Goal: Task Accomplishment & Management: Manage account settings

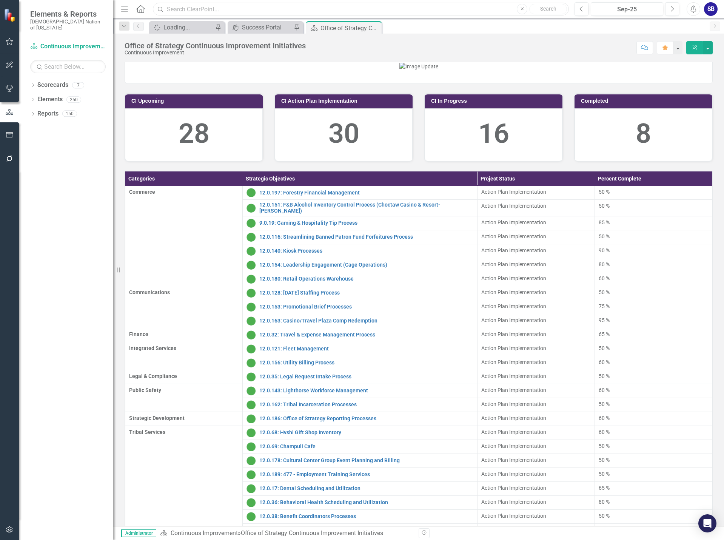
click at [219, 8] on input "text" at bounding box center [361, 9] width 416 height 13
type input "cultural outreach"
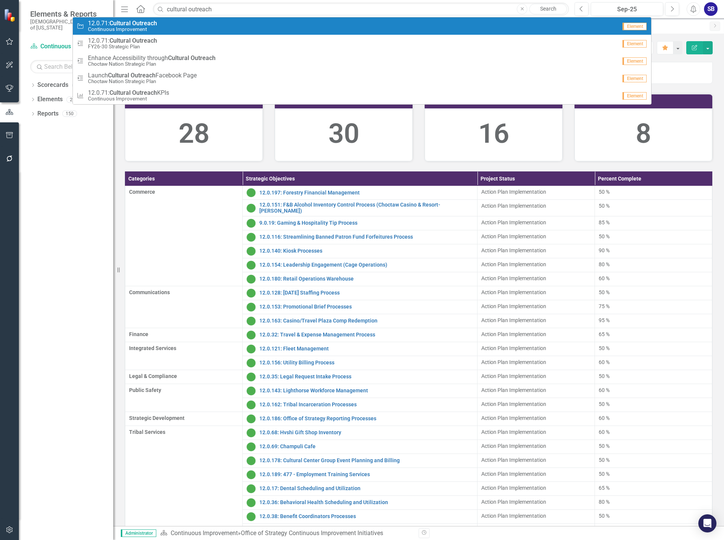
click at [148, 25] on strong "Outreach" at bounding box center [144, 23] width 25 height 7
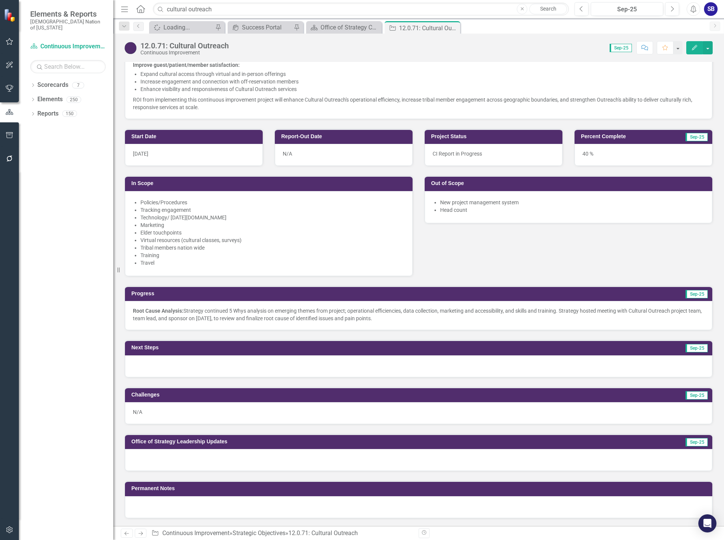
scroll to position [264, 0]
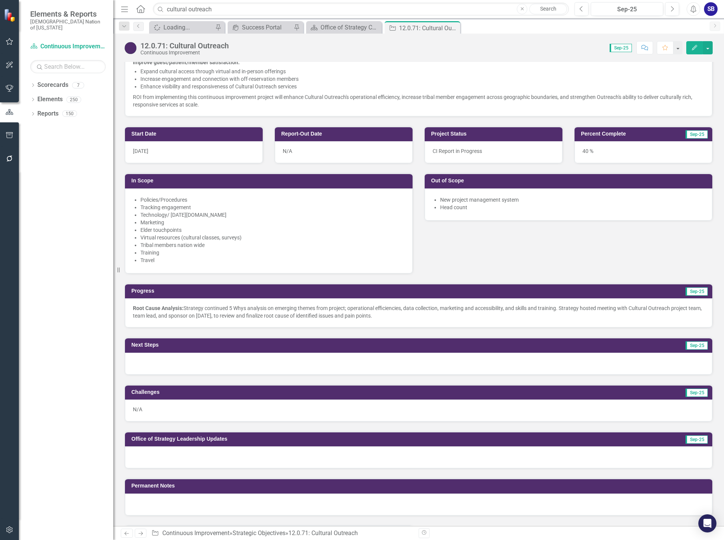
click at [455, 316] on p "Root Cause Analysis: Strategy continued 5 Whys analysis on emerging themes from…" at bounding box center [418, 311] width 571 height 15
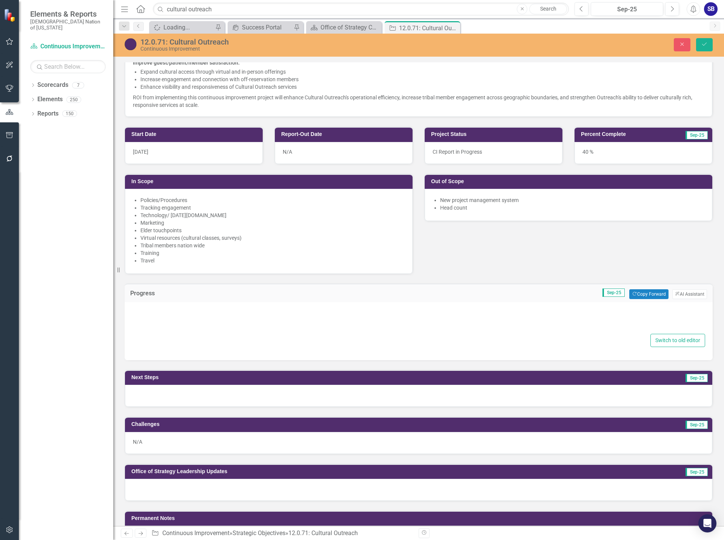
type textarea "<p><strong>Root Cause Analysis:</strong> Strategy continued 5 Whys analysis on …"
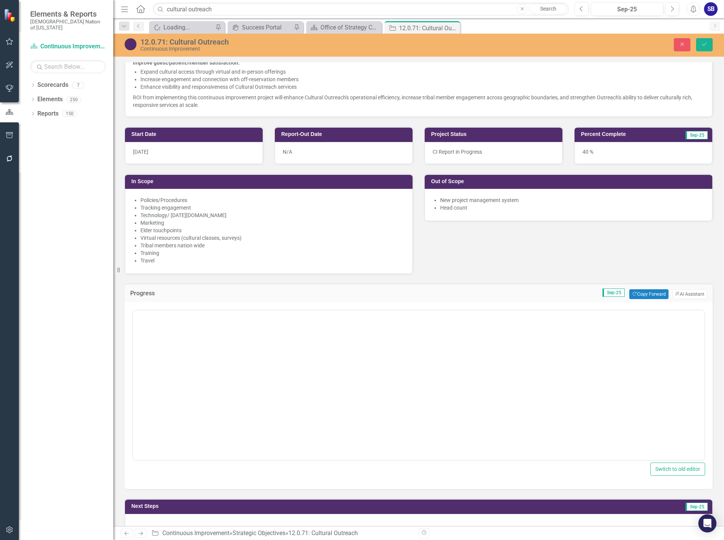
scroll to position [0, 0]
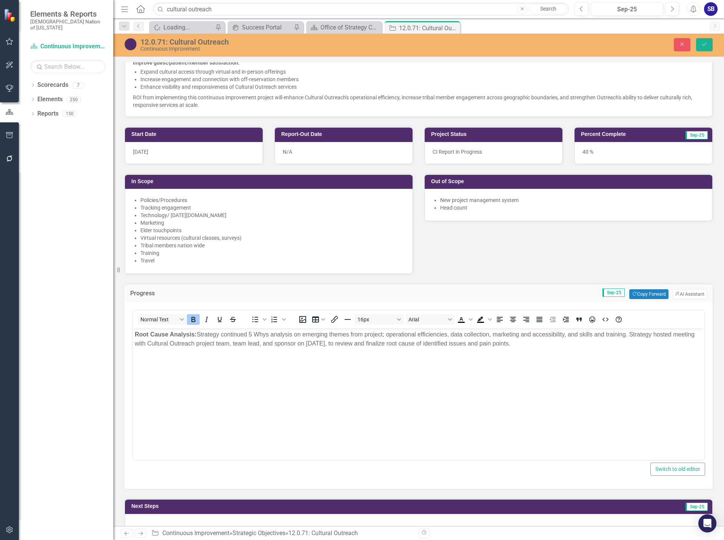
click at [254, 334] on p "Root Cause Analysis: Strategy continued 5 Whys analysis on emerging themes from…" at bounding box center [419, 339] width 568 height 18
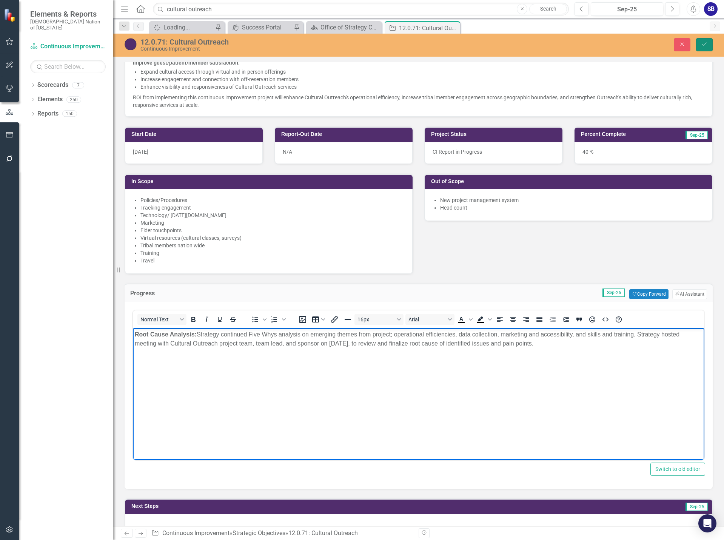
click at [705, 42] on icon "Save" at bounding box center [704, 44] width 7 height 5
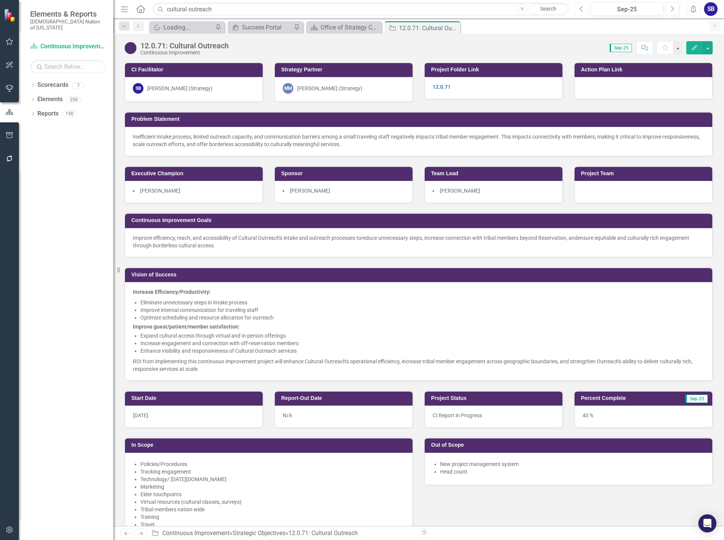
click at [579, 9] on icon "Previous" at bounding box center [581, 9] width 4 height 7
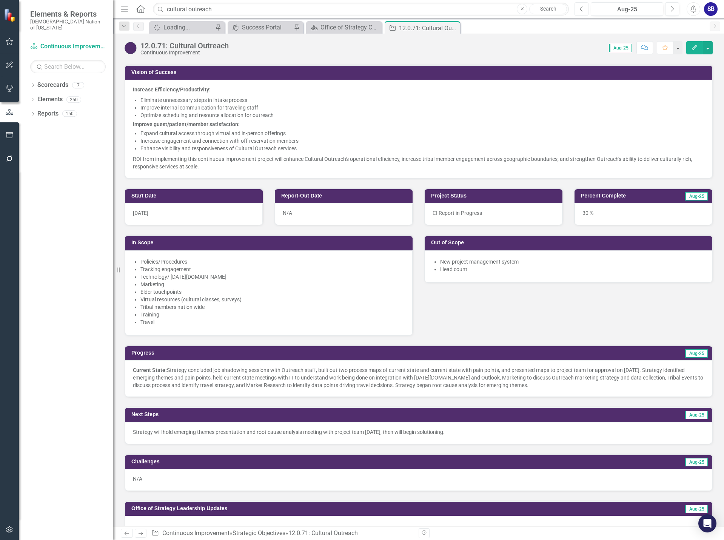
scroll to position [226, 0]
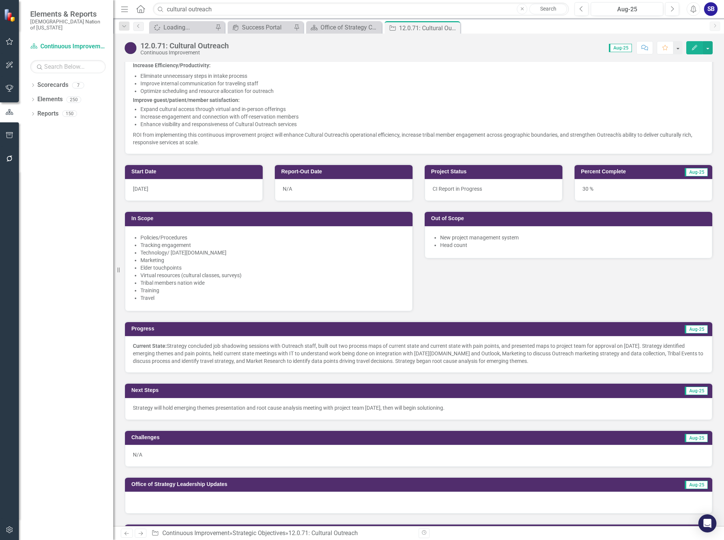
click at [222, 411] on p "Strategy will hold emerging themes presentation and root cause analysis meeting…" at bounding box center [418, 408] width 571 height 8
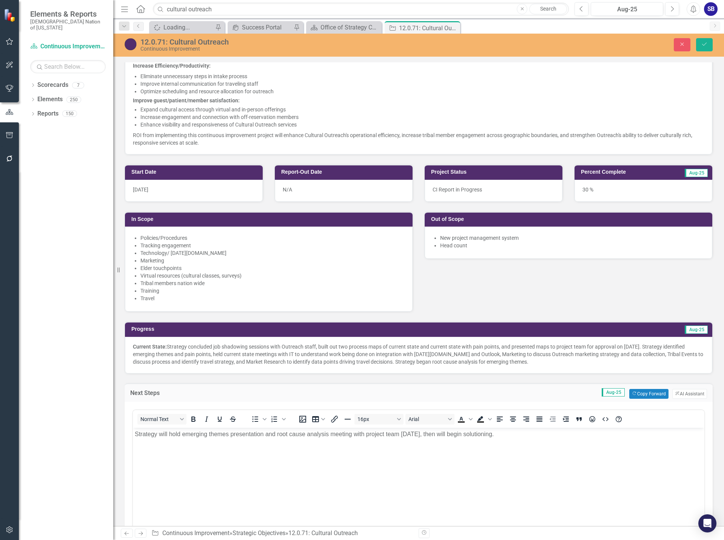
scroll to position [0, 0]
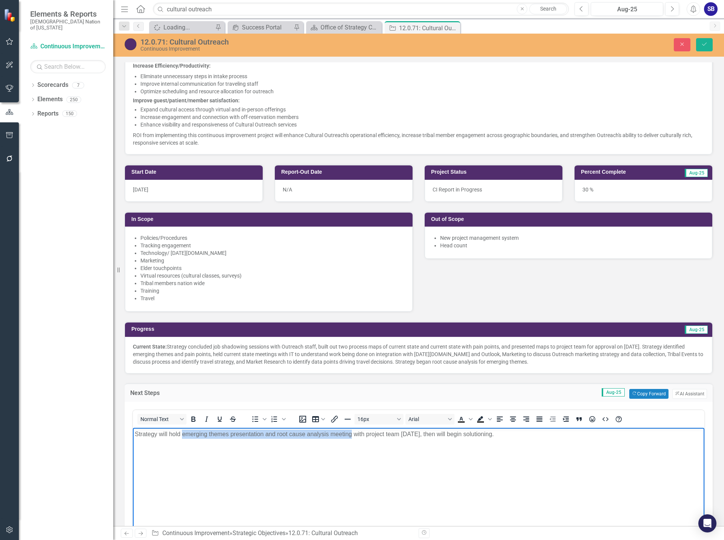
drag, startPoint x: 182, startPoint y: 434, endPoint x: 351, endPoint y: 435, distance: 169.4
click at [351, 435] on p "Strategy will hold emerging themes presentation and root cause analysis meeting…" at bounding box center [419, 433] width 568 height 9
copy p "emerging themes presentation and root cause analysis meeting"
click at [708, 49] on button "Save" at bounding box center [704, 44] width 17 height 13
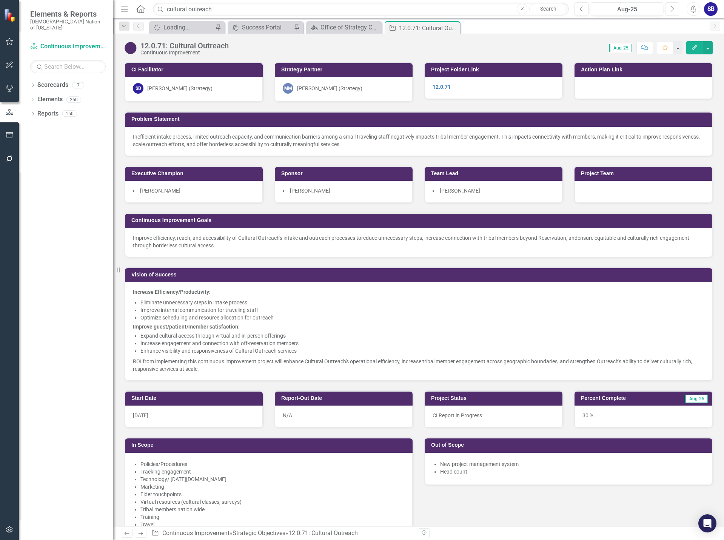
click at [673, 12] on button "Next" at bounding box center [672, 9] width 14 height 14
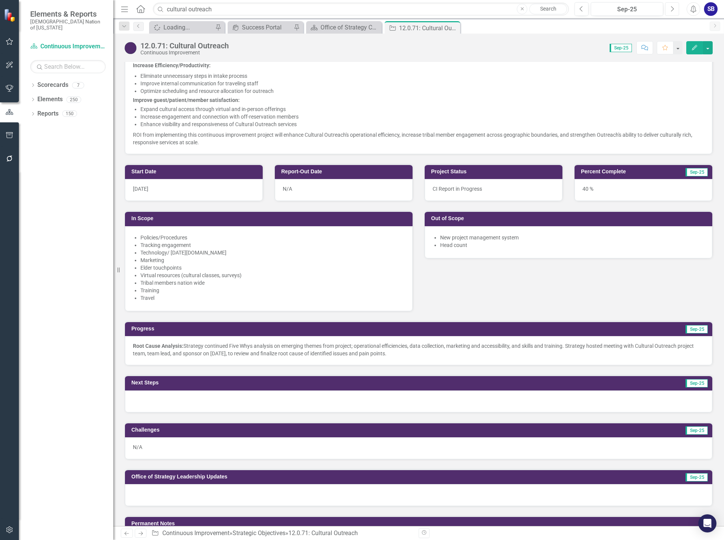
scroll to position [264, 0]
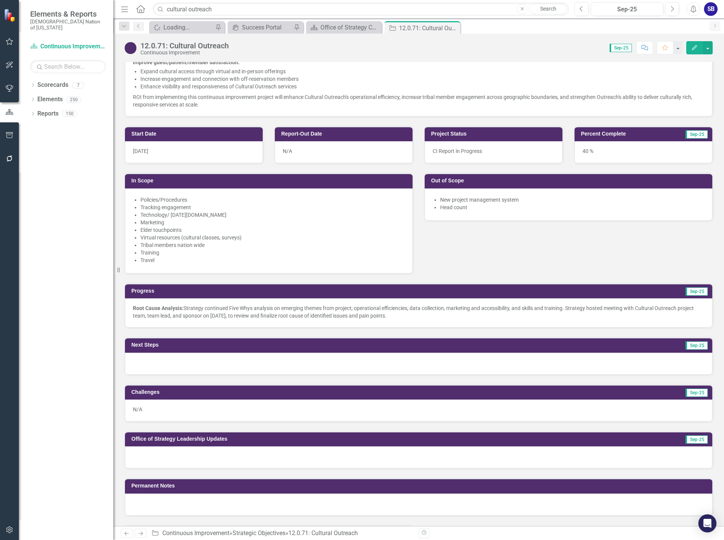
click at [436, 311] on p "Root Cause Analysis: Strategy continued Five Whys analysis on emerging themes f…" at bounding box center [418, 311] width 571 height 15
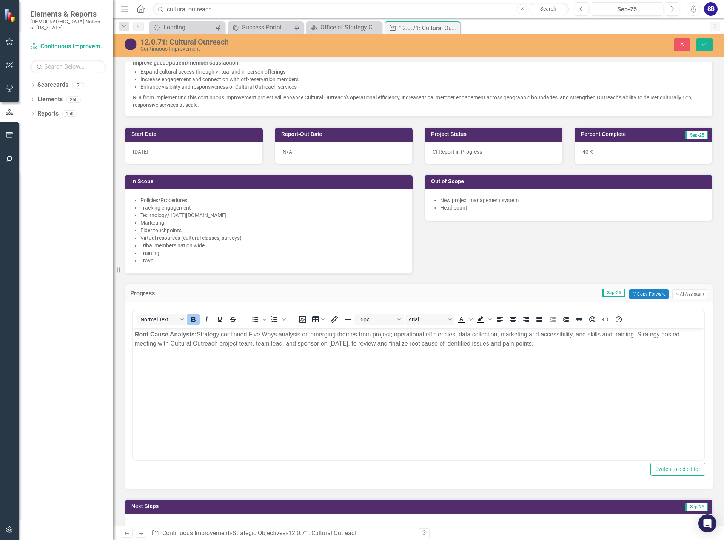
scroll to position [0, 0]
click at [640, 333] on p "Root Cause Analysis: Strategy continued Five Whys analysis on emerging themes f…" at bounding box center [419, 339] width 568 height 18
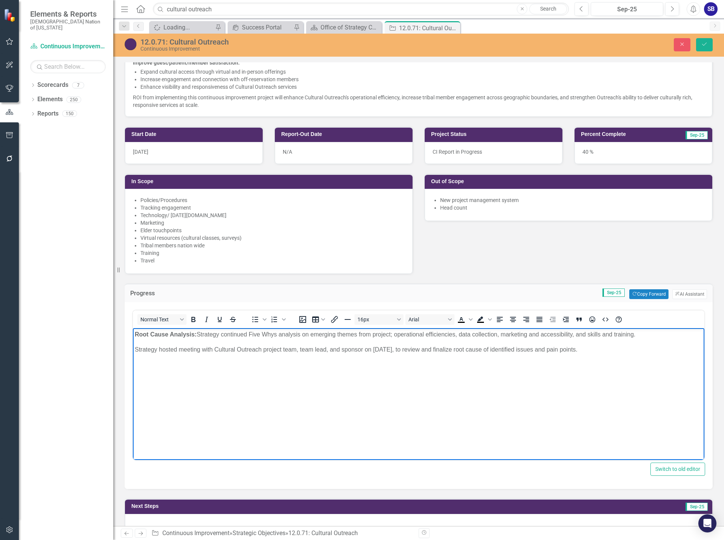
click at [657, 334] on p "Root Cause Analysis: Strategy continued Five Whys analysis on emerging themes f…" at bounding box center [419, 334] width 568 height 9
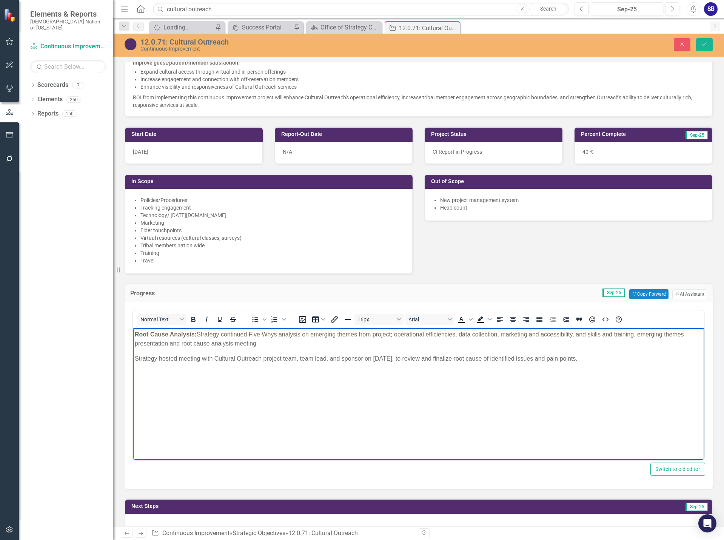
click at [642, 334] on p "Root Cause Analysis: Strategy continued Five Whys analysis on emerging themes f…" at bounding box center [419, 339] width 568 height 18
click at [262, 343] on p "Root Cause Analysis: Strategy continued Five Whys analysis on emerging themes f…" at bounding box center [419, 339] width 568 height 18
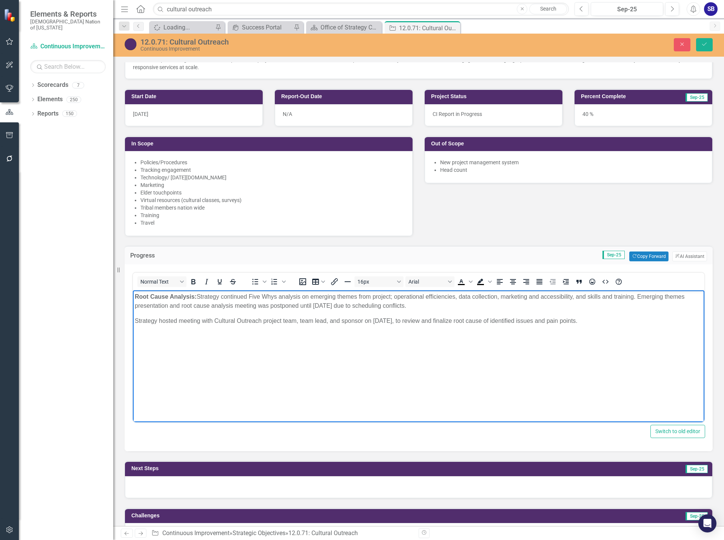
click at [259, 305] on p "Root Cause Analysis: Strategy continued Five Whys analysis on emerging themes f…" at bounding box center [419, 301] width 568 height 18
click at [291, 306] on p "Root Cause Analysis: Strategy continued Five Whys analysis on emerging themes f…" at bounding box center [419, 301] width 568 height 18
drag, startPoint x: 629, startPoint y: 324, endPoint x: 120, endPoint y: 316, distance: 509.1
click at [133, 316] on html "Root Cause Analysis: Strategy continued Five Whys analysis on emerging themes f…" at bounding box center [418, 346] width 571 height 113
copy p "Strategy hosted meeting with Cultural Outreach project team, team lead, and spo…"
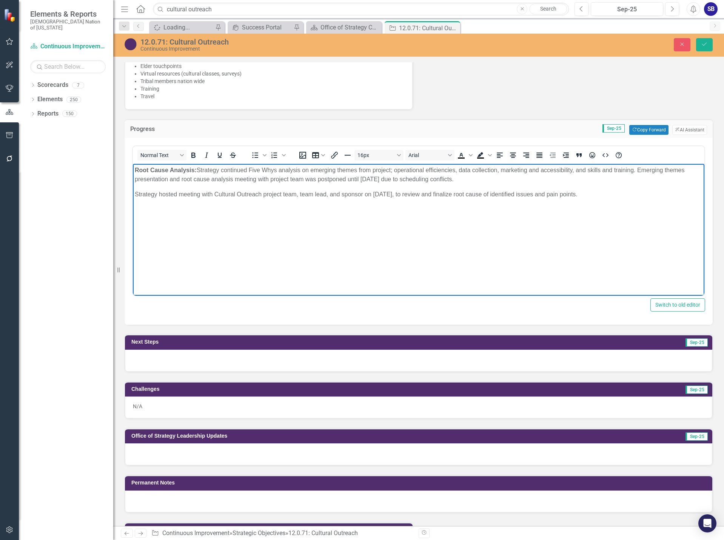
scroll to position [491, 0]
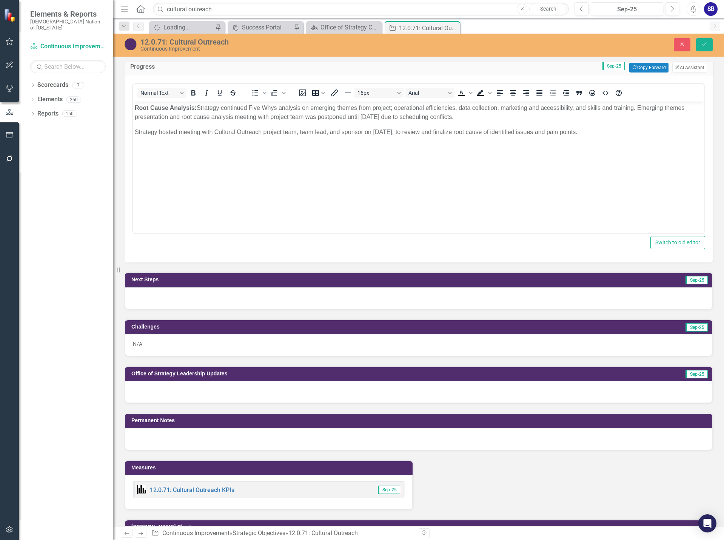
click at [257, 299] on div at bounding box center [418, 298] width 587 height 22
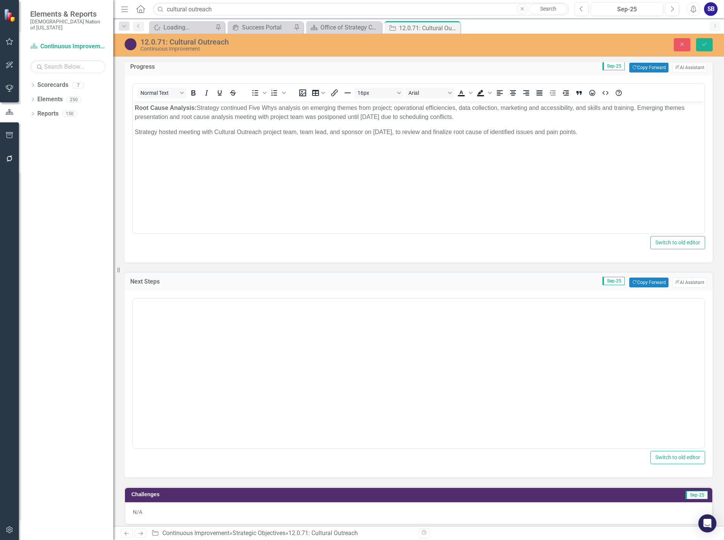
scroll to position [0, 0]
click at [189, 339] on body "Rich Text Area. Press ALT-0 for help." at bounding box center [418, 372] width 571 height 113
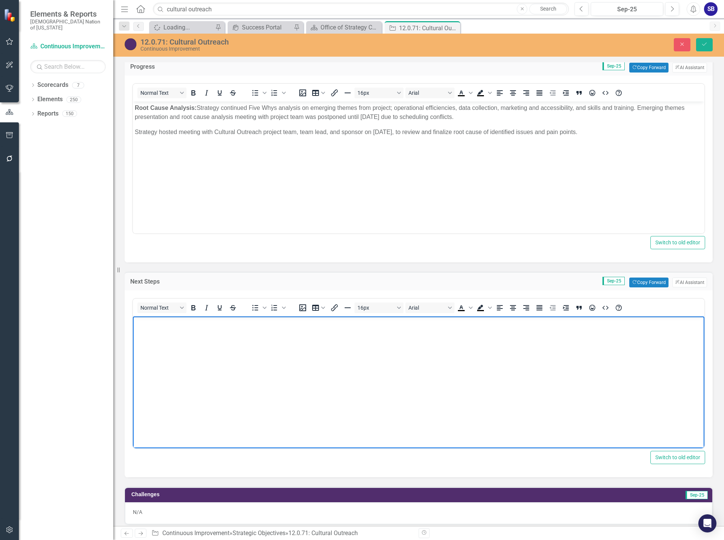
paste body "Rich Text Area. Press ALT-0 for help."
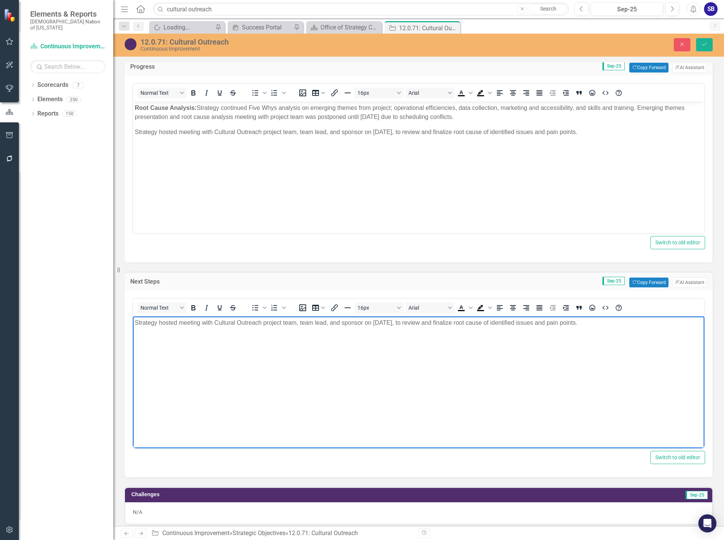
click at [168, 323] on p "Strategy hosted meeting with Cultural Outreach project team, team lead, and spo…" at bounding box center [419, 322] width 568 height 9
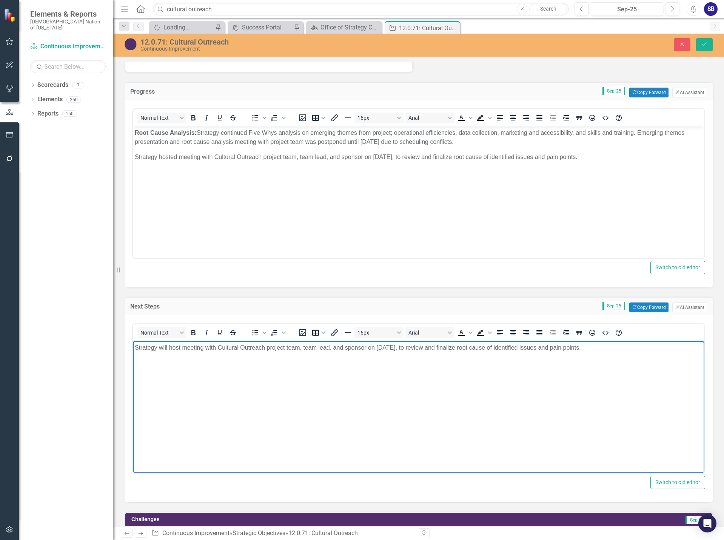
scroll to position [453, 0]
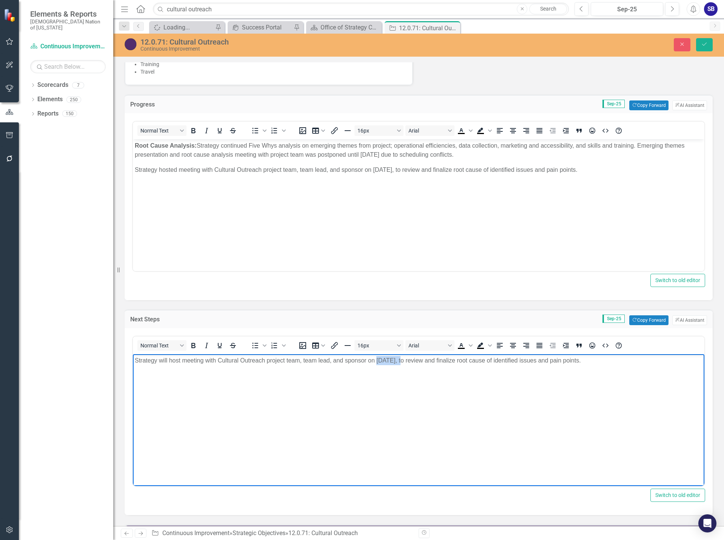
drag, startPoint x: 405, startPoint y: 360, endPoint x: 375, endPoint y: 362, distance: 30.6
click at [377, 362] on p "Strategy will host meeting with Cultural Outreach project team, team lead, and …" at bounding box center [419, 360] width 568 height 9
click at [508, 362] on p "Strategy will host meeting with Cultural Outreach project team, team lead, and …" at bounding box center [419, 360] width 568 height 9
click at [609, 362] on p "Strategy will host meeting with Cultural Outreach project team, team lead, and …" at bounding box center [419, 360] width 568 height 9
click at [157, 371] on p "Strategy will host meeting with Cultural Outreach project team, team lead, and …" at bounding box center [419, 365] width 568 height 18
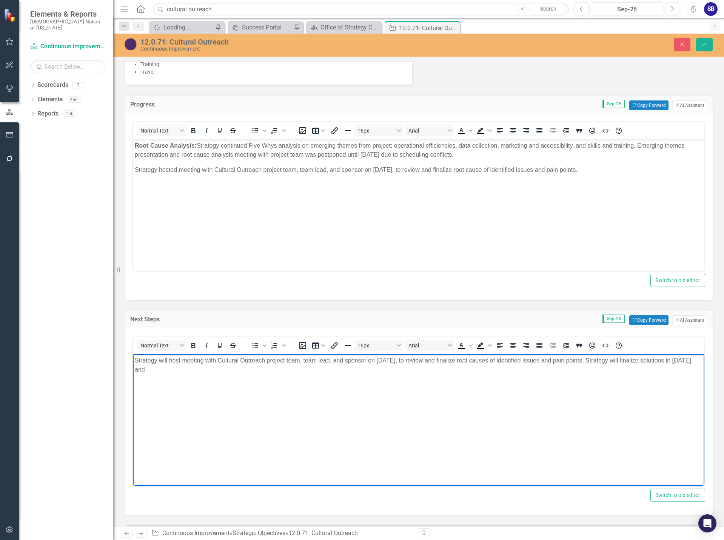
click at [221, 370] on p "Strategy will host meeting with Cultural Outreach project team, team lead, and …" at bounding box center [419, 365] width 568 height 18
click at [657, 359] on p "Strategy will host meeting with Cultural Outreach project team, team lead, and …" at bounding box center [419, 365] width 568 height 18
click at [692, 361] on p "Strategy will host meeting with Cultural Outreach project team, team lead, and …" at bounding box center [419, 365] width 568 height 18
click at [508, 371] on p "Strategy will host meeting with Cultural Outreach project team, team lead, and …" at bounding box center [419, 365] width 568 height 18
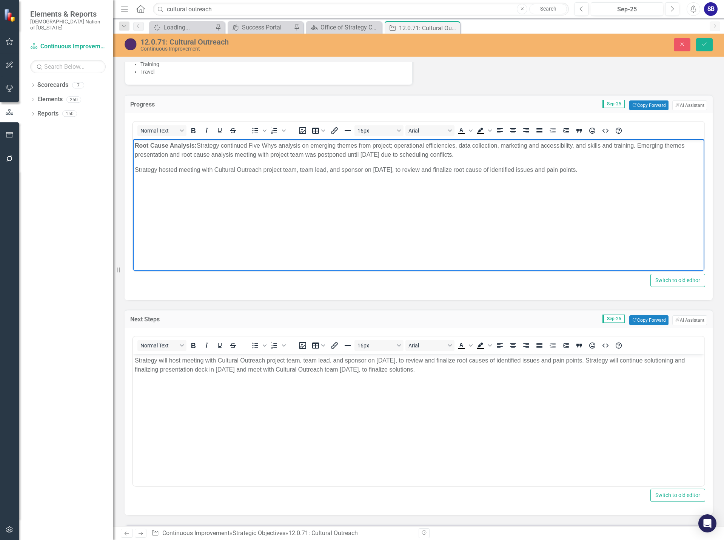
click at [378, 204] on body "Root Cause Analysis: Strategy continued Five Whys analysis on emerging themes f…" at bounding box center [418, 195] width 571 height 113
drag, startPoint x: 618, startPoint y: 168, endPoint x: 124, endPoint y: 167, distance: 494.3
click at [133, 167] on html "Root Cause Analysis: Strategy continued Five Whys analysis on emerging themes f…" at bounding box center [418, 195] width 571 height 113
click at [608, 146] on p "Root Cause Analysis: Strategy continued Five Whys analysis on emerging themes f…" at bounding box center [419, 150] width 568 height 18
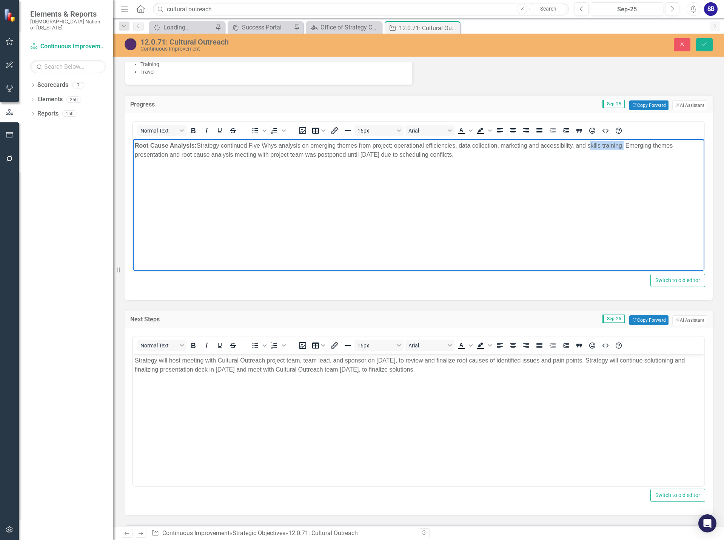
drag, startPoint x: 623, startPoint y: 146, endPoint x: 589, endPoint y: 146, distance: 33.2
click at [589, 146] on p "Root Cause Analysis: Strategy continued Five Whys analysis on emerging themes f…" at bounding box center [419, 150] width 568 height 18
copy p "skills training"
click at [461, 146] on p "Root Cause Analysis: Strategy continued Five Whys analysis on emerging themes f…" at bounding box center [419, 150] width 568 height 18
click at [541, 147] on p "Root Cause Analysis: Strategy continued Five Whys analysis on emerging themes f…" at bounding box center [419, 150] width 568 height 18
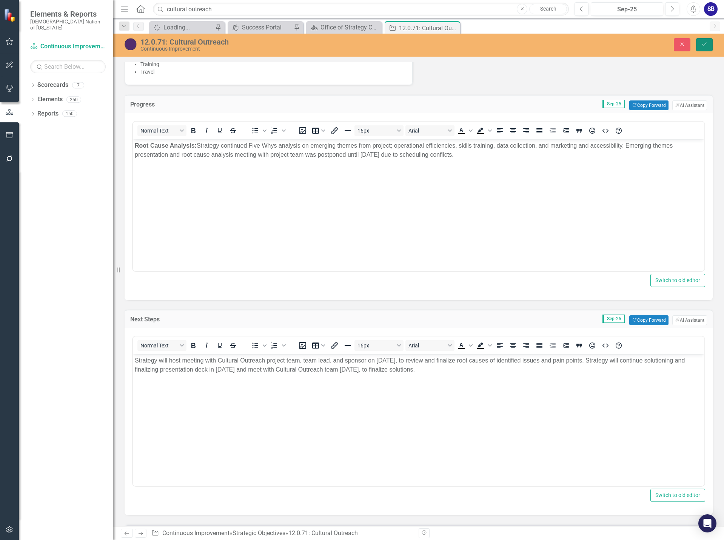
click at [708, 44] on button "Save" at bounding box center [704, 44] width 17 height 13
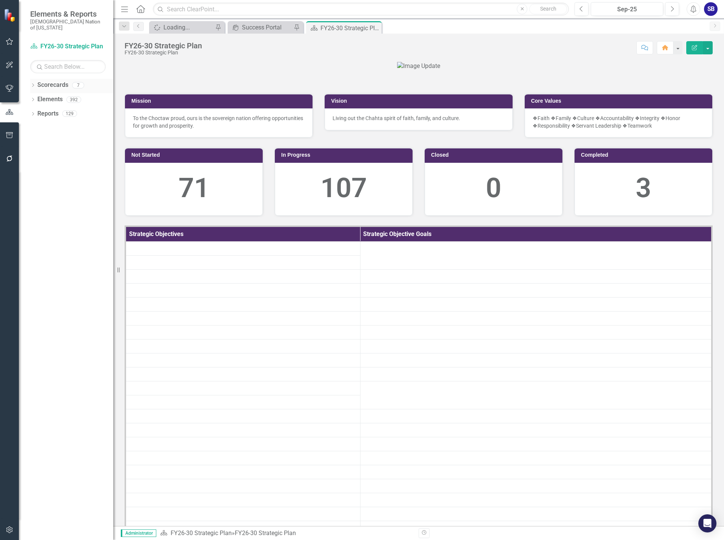
click at [48, 72] on div "Scorecard FY26-30 Strategic Plan Search Dropdown Scorecards 7 FY26-30 Strategic…" at bounding box center [66, 289] width 94 height 499
click at [54, 81] on link "Scorecards" at bounding box center [52, 85] width 31 height 9
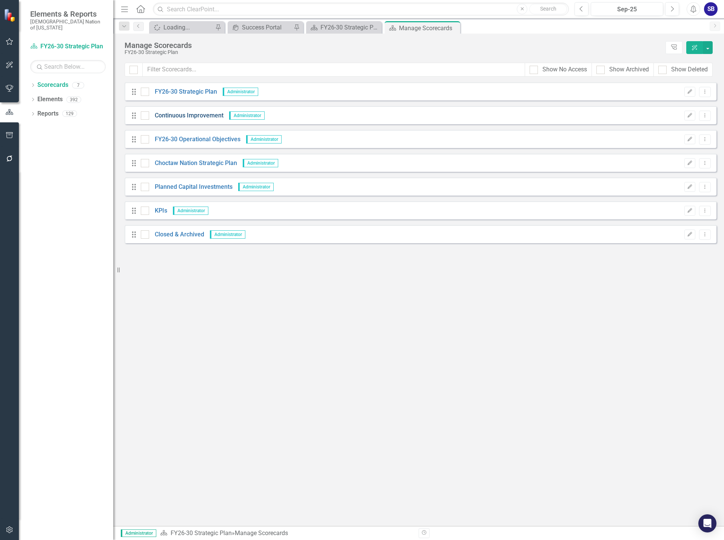
click at [196, 115] on link "Continuous Improvement" at bounding box center [186, 115] width 74 height 9
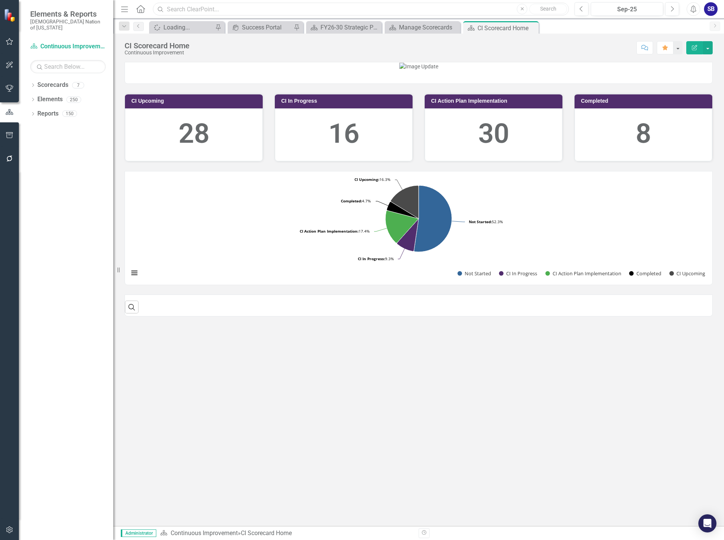
click at [201, 8] on input "text" at bounding box center [361, 9] width 416 height 13
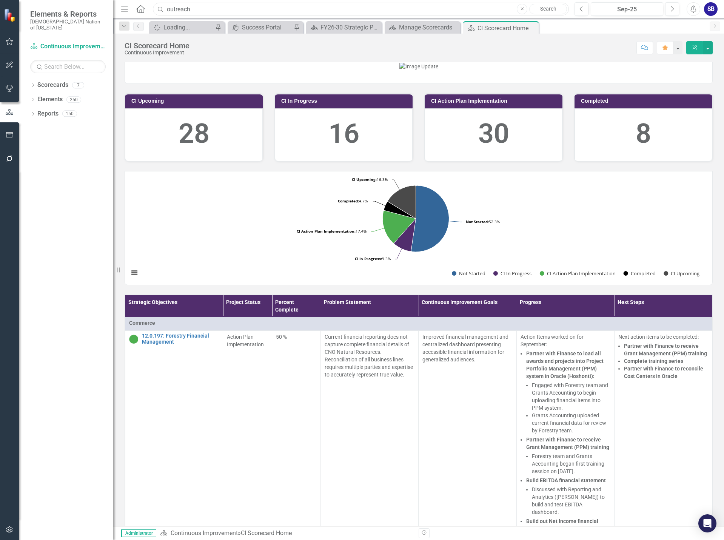
click at [168, 11] on input "outreach" at bounding box center [361, 9] width 416 height 13
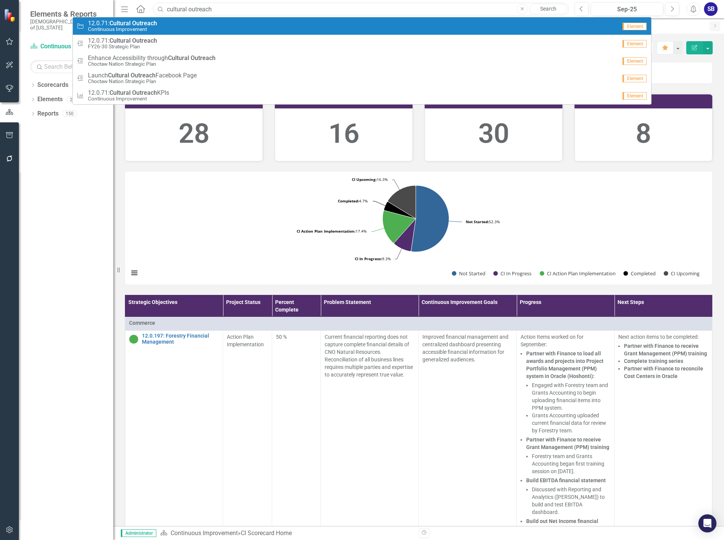
type input "cultural outreach"
click at [147, 24] on strong "Outreach" at bounding box center [144, 23] width 25 height 7
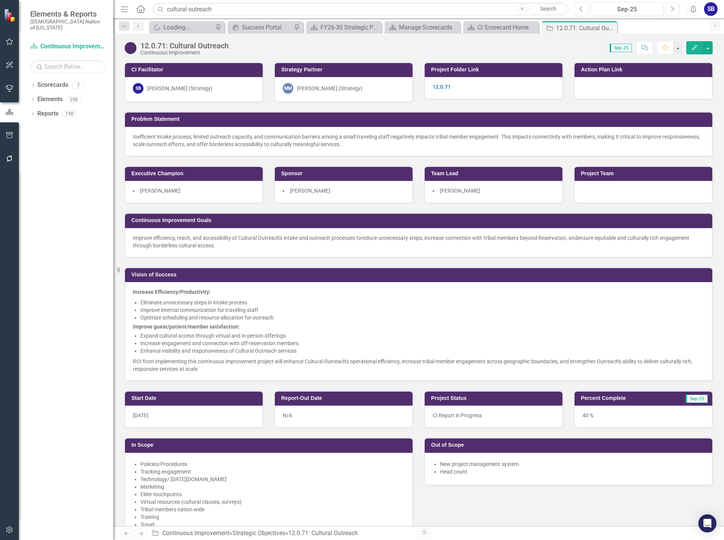
click at [697, 46] on icon "Edit" at bounding box center [694, 47] width 7 height 5
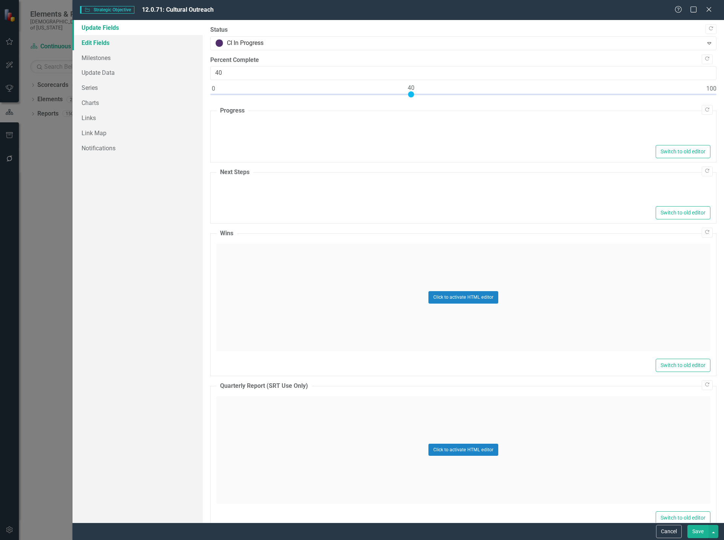
click at [90, 42] on link "Edit Fields" at bounding box center [137, 42] width 130 height 15
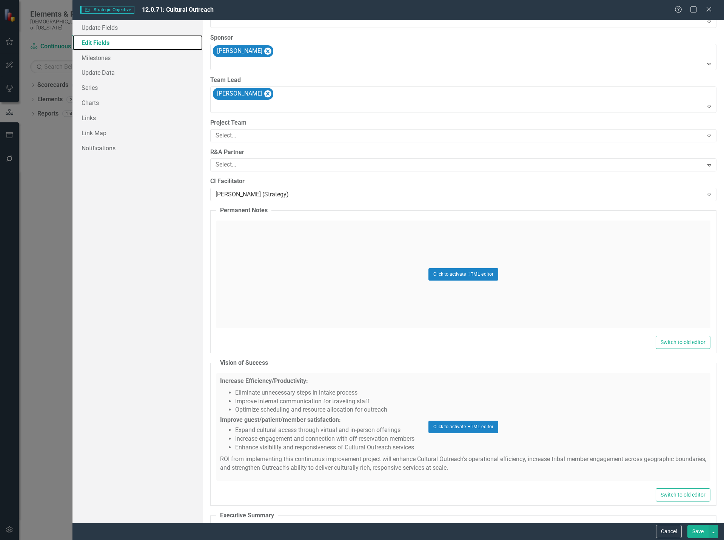
scroll to position [566, 0]
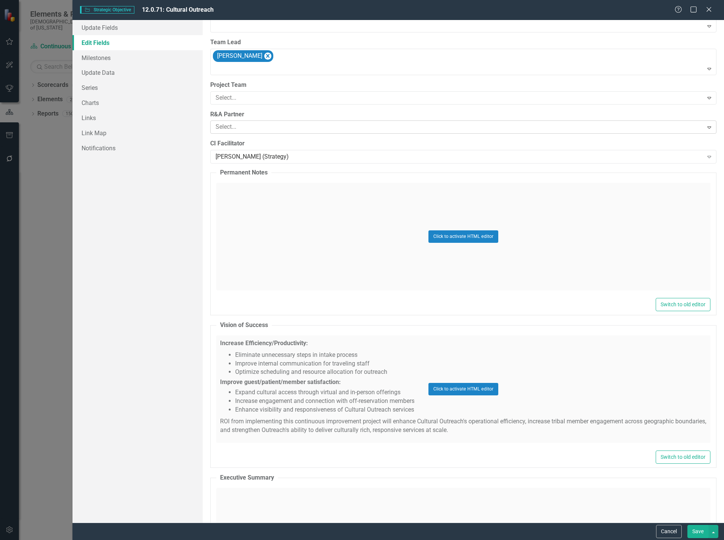
click at [703, 131] on div "Expand" at bounding box center [709, 127] width 14 height 12
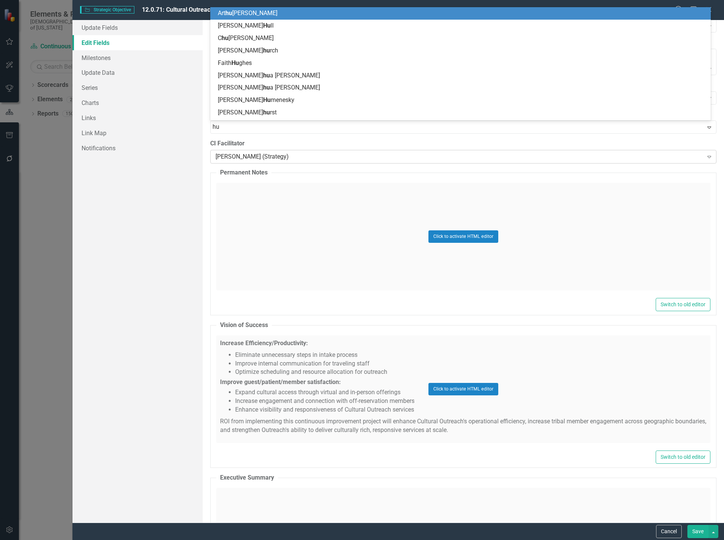
type input "h"
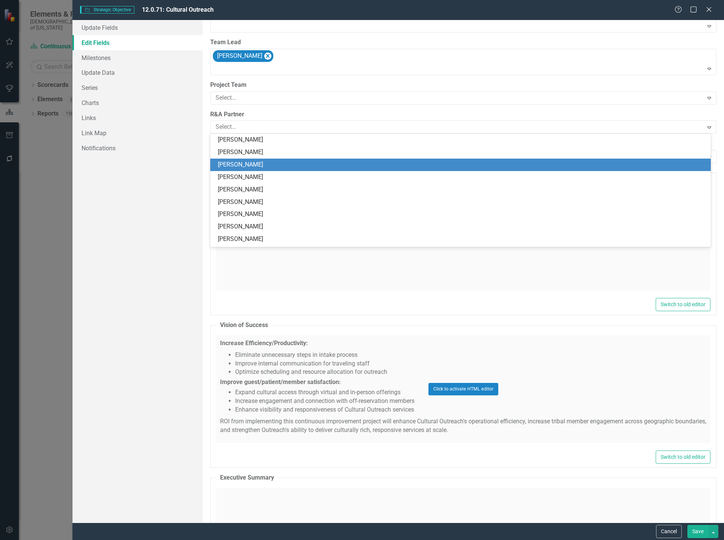
click at [152, 200] on div "Update Fields Edit Fields Milestones Update Data Series Charts Links Link Map N…" at bounding box center [137, 271] width 130 height 502
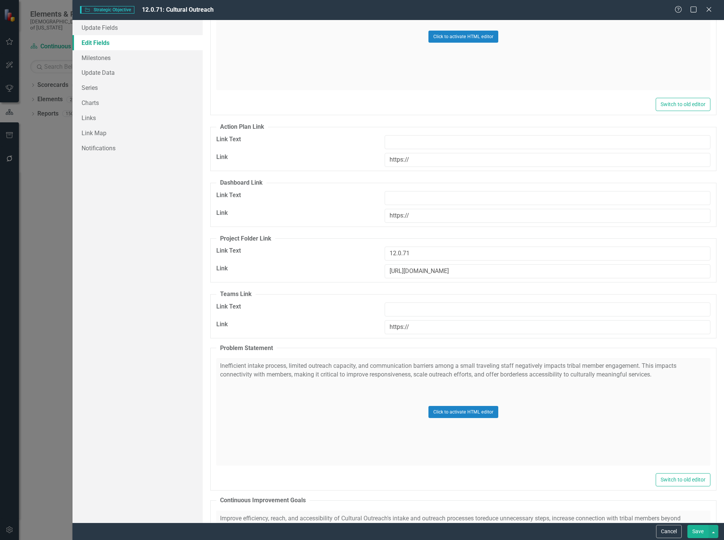
scroll to position [1547, 0]
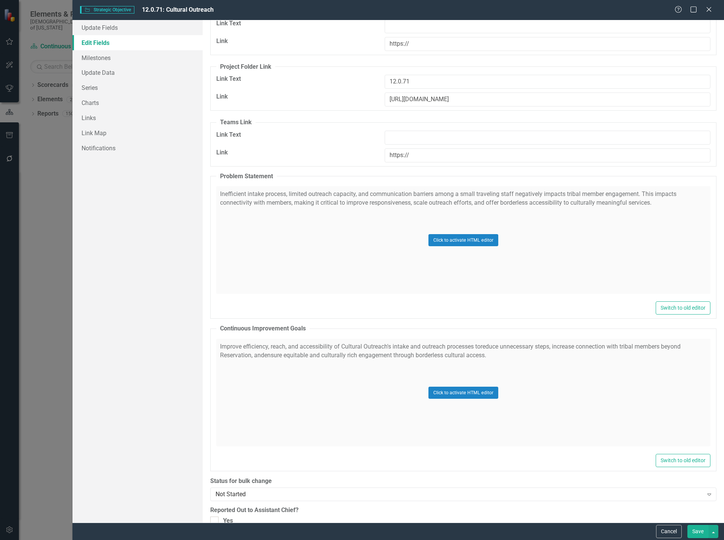
click at [700, 532] on button "Save" at bounding box center [697, 531] width 21 height 13
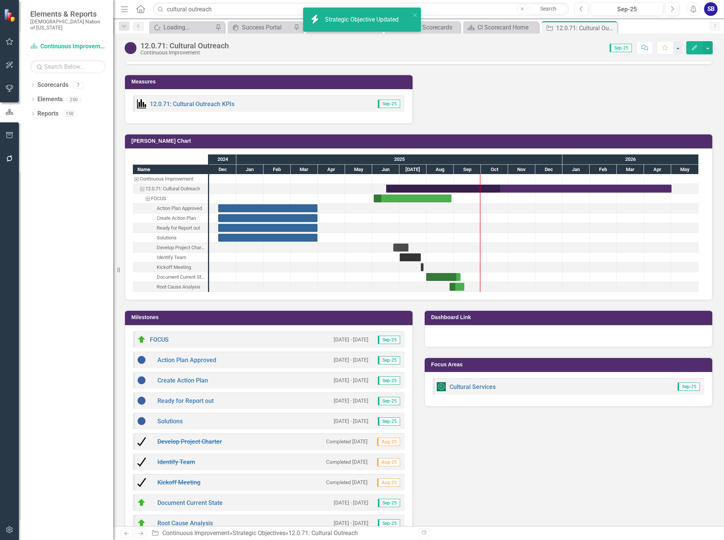
scroll to position [794, 0]
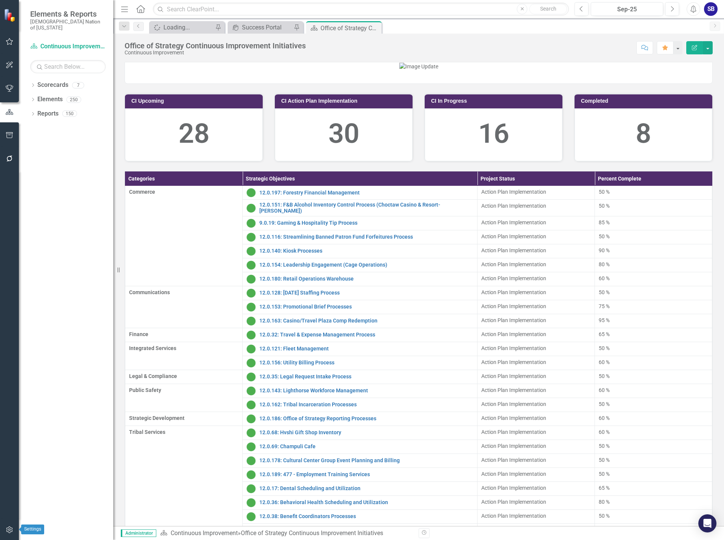
click at [7, 528] on icon "button" at bounding box center [10, 529] width 8 height 6
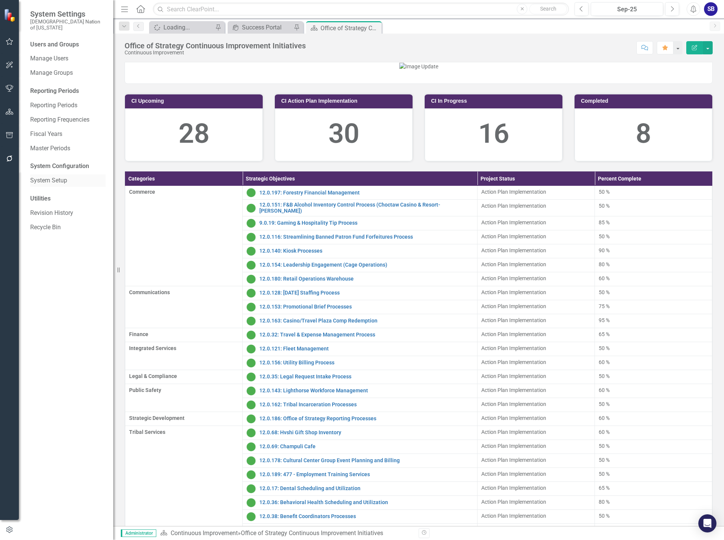
click at [54, 178] on link "System Setup" at bounding box center [67, 180] width 75 height 9
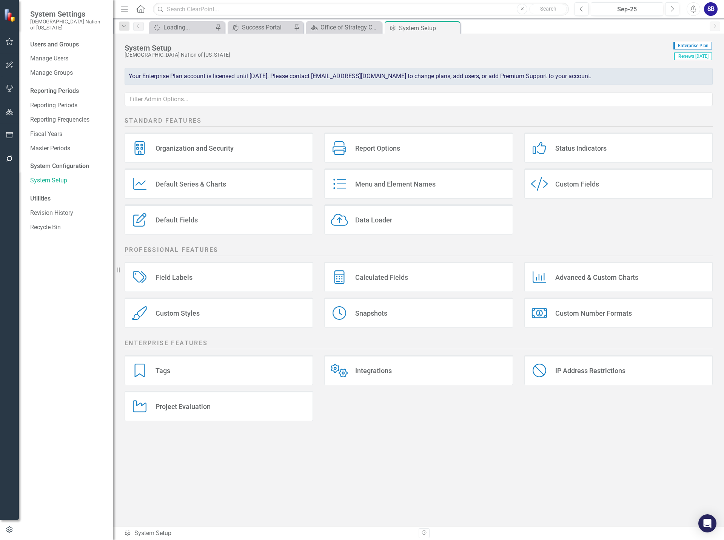
click at [572, 185] on div "Custom Fields" at bounding box center [577, 184] width 44 height 9
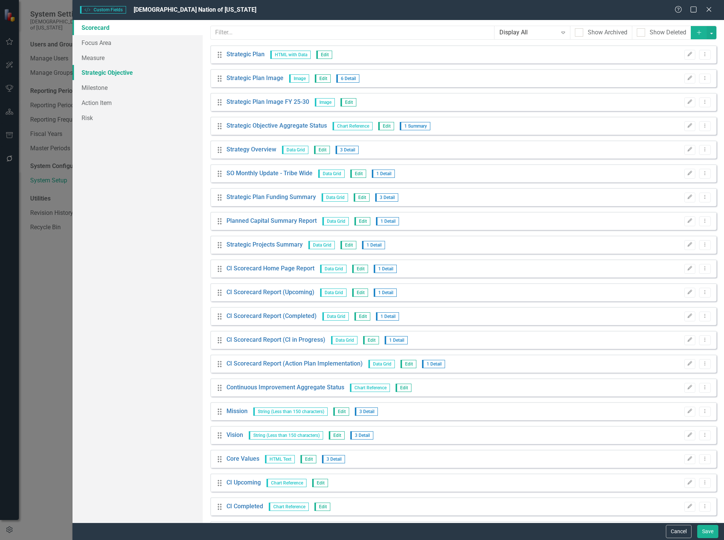
click at [112, 69] on link "Strategic Objective" at bounding box center [137, 72] width 130 height 15
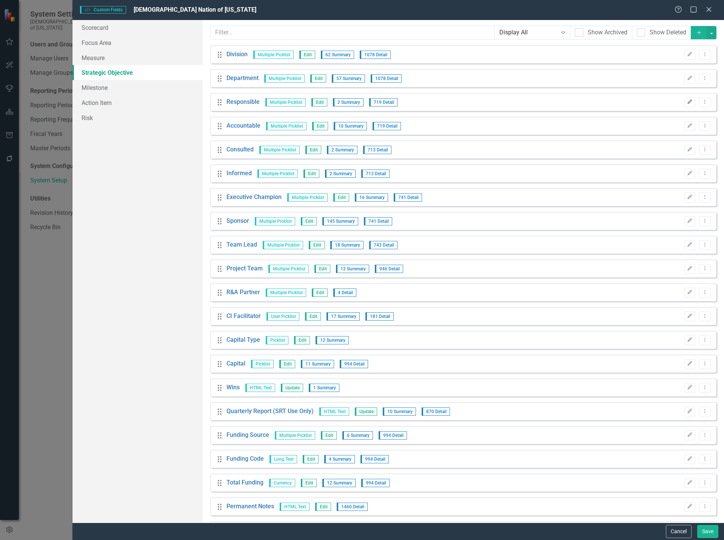
click at [687, 104] on icon "Edit" at bounding box center [690, 102] width 6 height 5
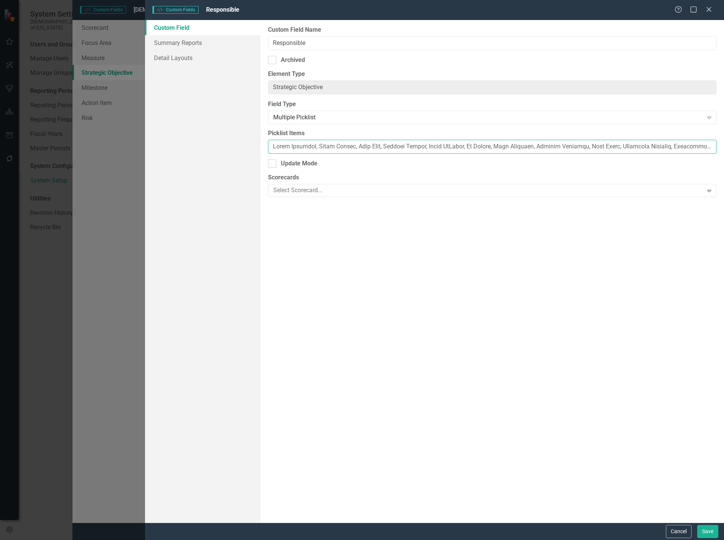
click at [274, 148] on input "Picklist Items" at bounding box center [492, 147] width 448 height 14
paste input "[PERSON_NAME], [PERSON_NAME], [PERSON_NAME], [PERSON_NAME], [PERSON_NAME], [PER…"
type input "[PERSON_NAME], [PERSON_NAME], [PERSON_NAME], [PERSON_NAME], [PERSON_NAME], [PER…"
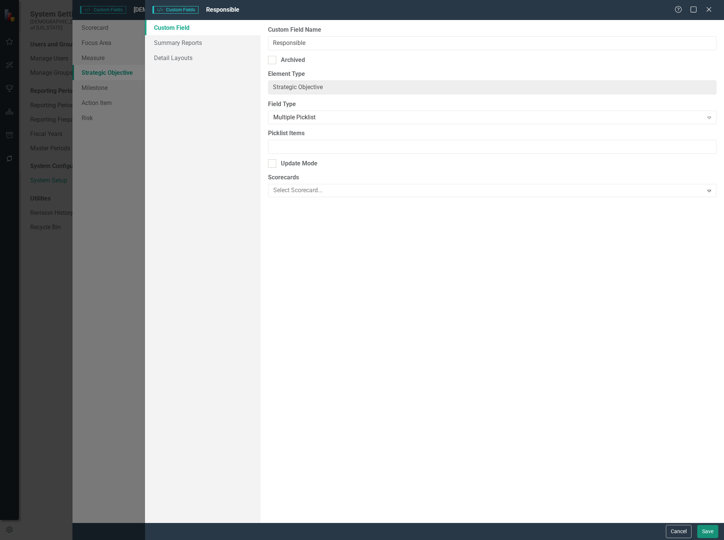
click at [706, 529] on button "Save" at bounding box center [707, 531] width 21 height 13
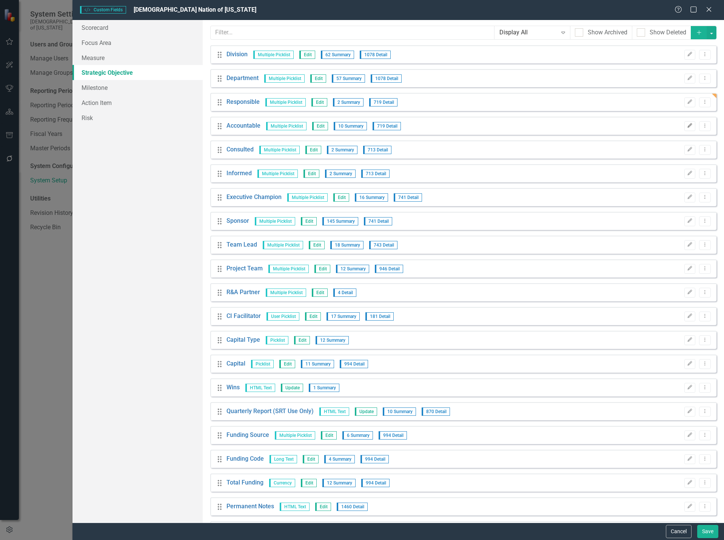
click at [687, 125] on icon "Edit" at bounding box center [690, 125] width 6 height 5
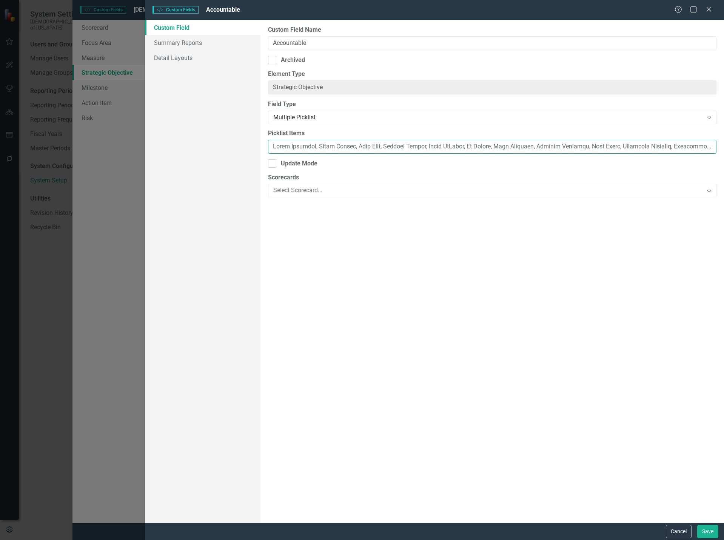
click at [270, 150] on input "Picklist Items" at bounding box center [492, 147] width 448 height 14
paste input "[PERSON_NAME], [PERSON_NAME], [PERSON_NAME], [PERSON_NAME], [PERSON_NAME], [PER…"
type input "[PERSON_NAME], [PERSON_NAME], [PERSON_NAME], [PERSON_NAME], [PERSON_NAME], [PER…"
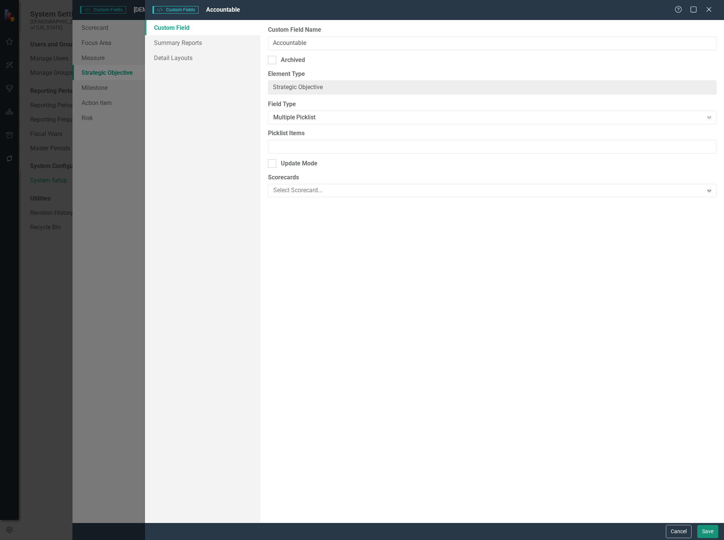
click at [712, 533] on button "Save" at bounding box center [707, 531] width 21 height 13
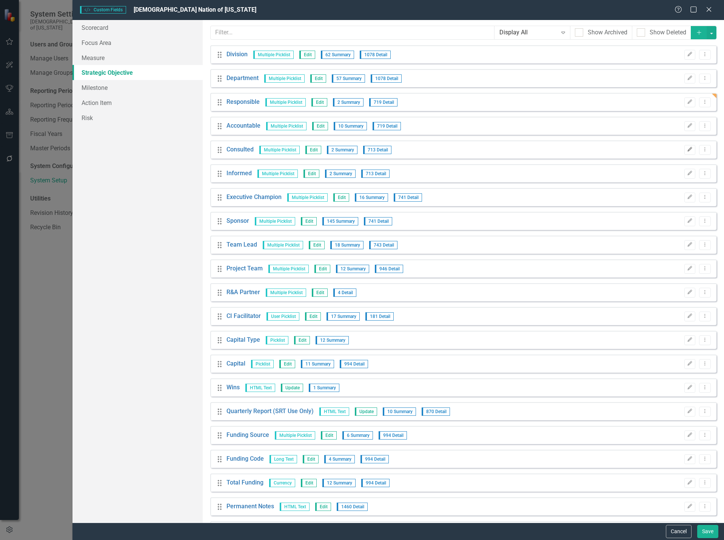
click at [687, 148] on icon "Edit" at bounding box center [690, 149] width 6 height 5
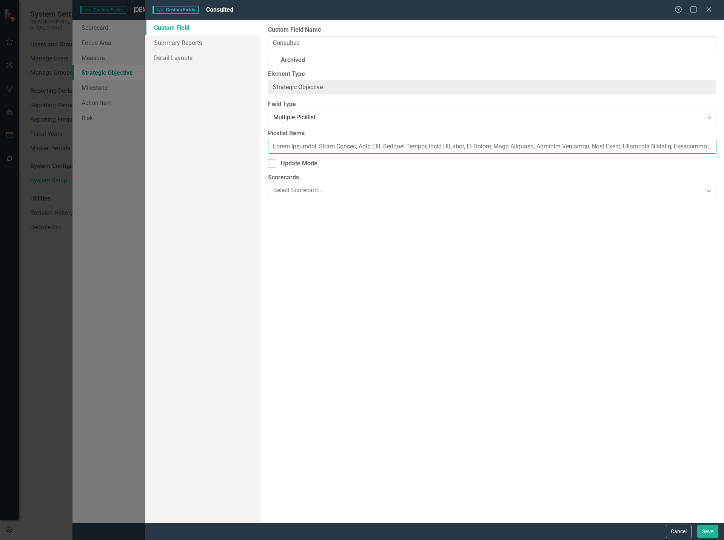
click at [272, 149] on input "Picklist Items" at bounding box center [492, 147] width 448 height 14
paste input "[PERSON_NAME], [PERSON_NAME], [PERSON_NAME], [PERSON_NAME], [PERSON_NAME], [PER…"
type input "[PERSON_NAME], [PERSON_NAME], [PERSON_NAME], [PERSON_NAME], [PERSON_NAME], [PER…"
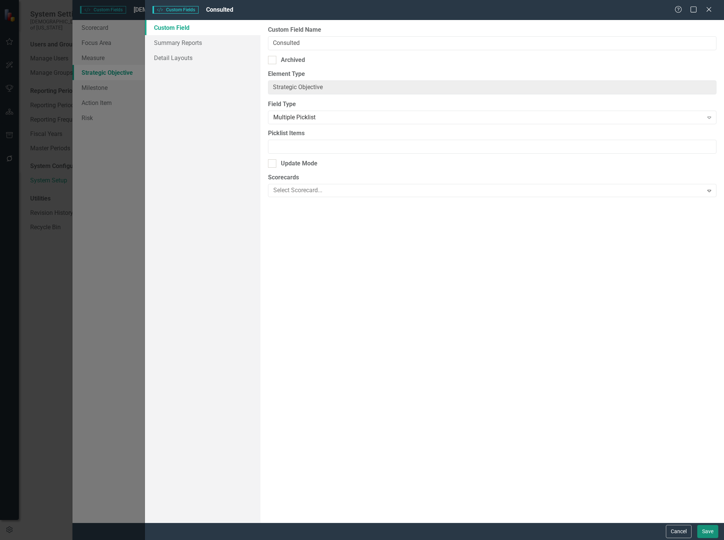
click at [708, 532] on button "Save" at bounding box center [707, 531] width 21 height 13
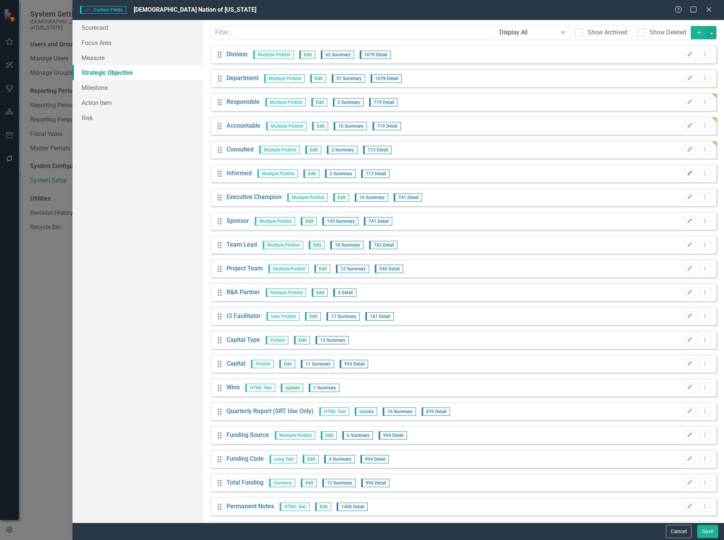
click at [687, 175] on icon "Edit" at bounding box center [690, 173] width 6 height 5
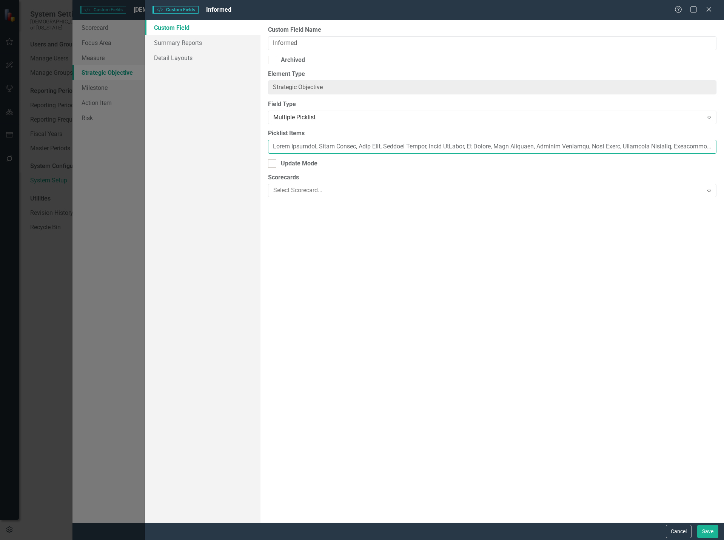
click at [273, 145] on input "Picklist Items" at bounding box center [492, 147] width 448 height 14
paste input "[PERSON_NAME], [PERSON_NAME], [PERSON_NAME], [PERSON_NAME], [PERSON_NAME], [PER…"
type input "[PERSON_NAME], [PERSON_NAME], [PERSON_NAME], [PERSON_NAME], [PERSON_NAME], [PER…"
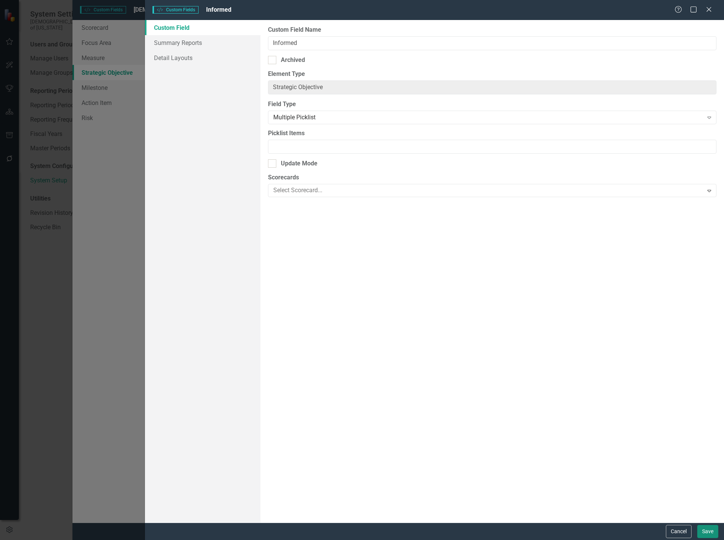
click at [705, 531] on button "Save" at bounding box center [707, 531] width 21 height 13
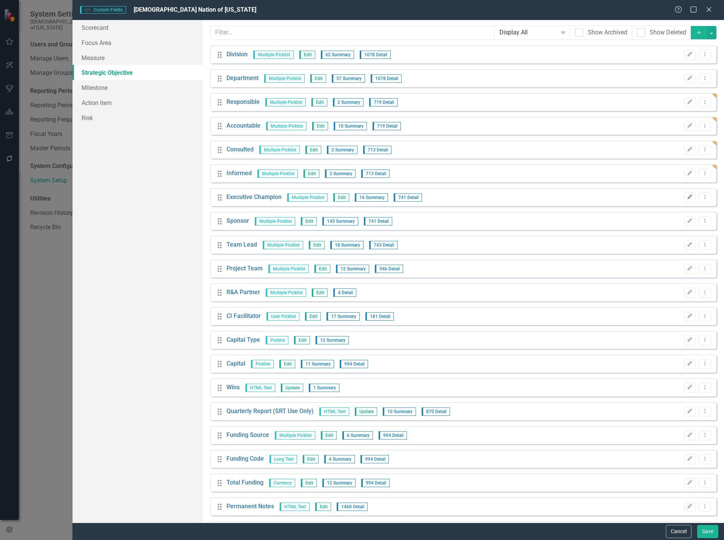
click at [687, 198] on icon "Edit" at bounding box center [690, 197] width 6 height 5
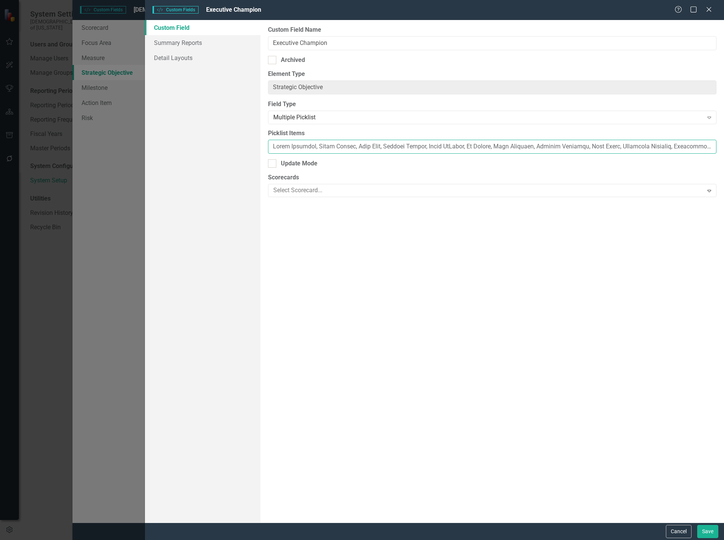
click at [269, 146] on input "Picklist Items" at bounding box center [492, 147] width 448 height 14
paste input "[PERSON_NAME], [PERSON_NAME], [PERSON_NAME], [PERSON_NAME], [PERSON_NAME], [PER…"
type input "[PERSON_NAME], [PERSON_NAME], [PERSON_NAME], [PERSON_NAME], [PERSON_NAME], [PER…"
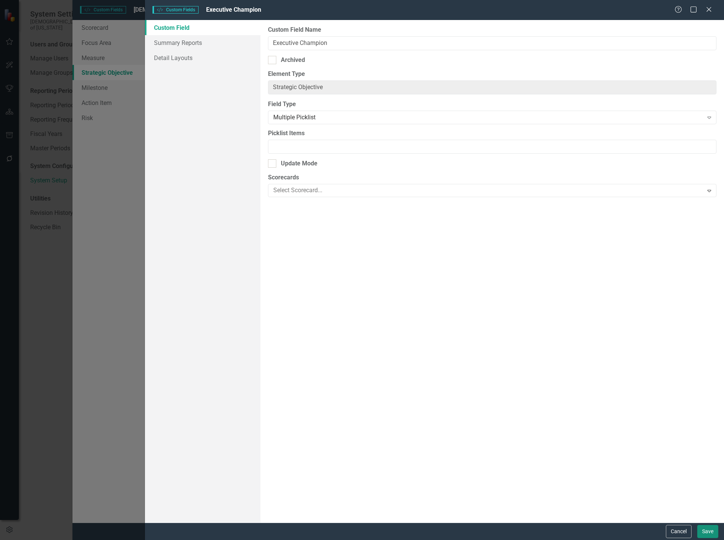
click at [706, 531] on button "Save" at bounding box center [707, 531] width 21 height 13
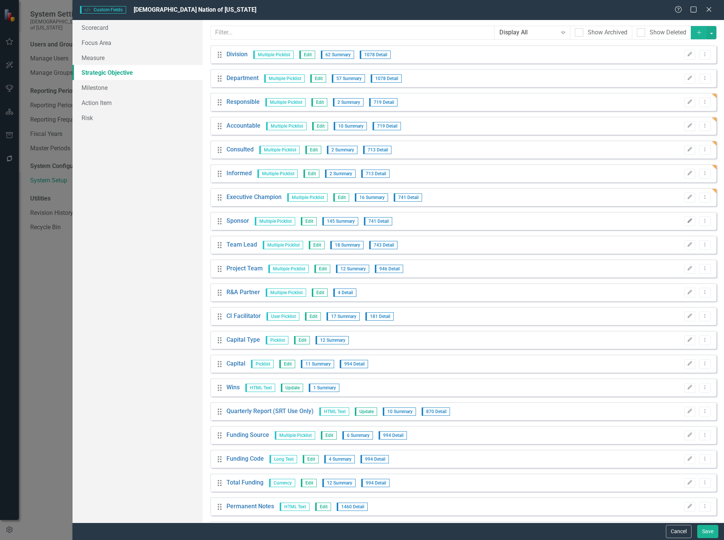
click at [684, 223] on button "Edit" at bounding box center [689, 221] width 11 height 10
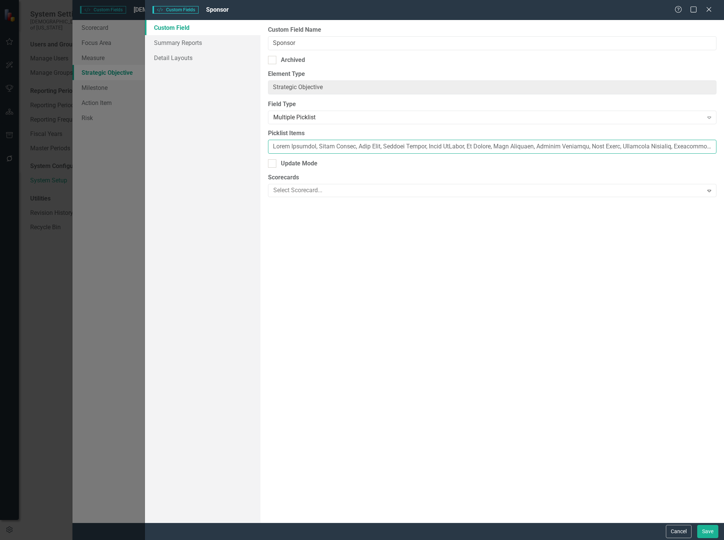
click at [273, 146] on input "Picklist Items" at bounding box center [492, 147] width 448 height 14
paste input "[PERSON_NAME], [PERSON_NAME], [PERSON_NAME], [PERSON_NAME], [PERSON_NAME], [PER…"
type input "[PERSON_NAME], [PERSON_NAME], [PERSON_NAME], [PERSON_NAME], [PERSON_NAME], [PER…"
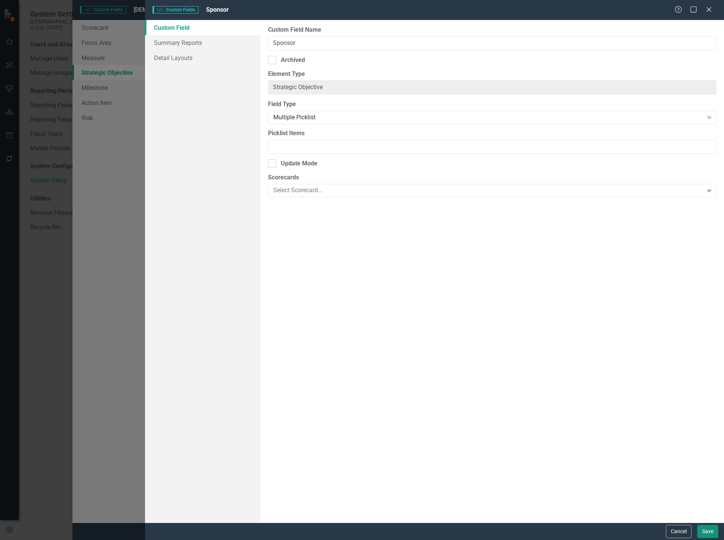
click at [711, 526] on button "Save" at bounding box center [707, 531] width 21 height 13
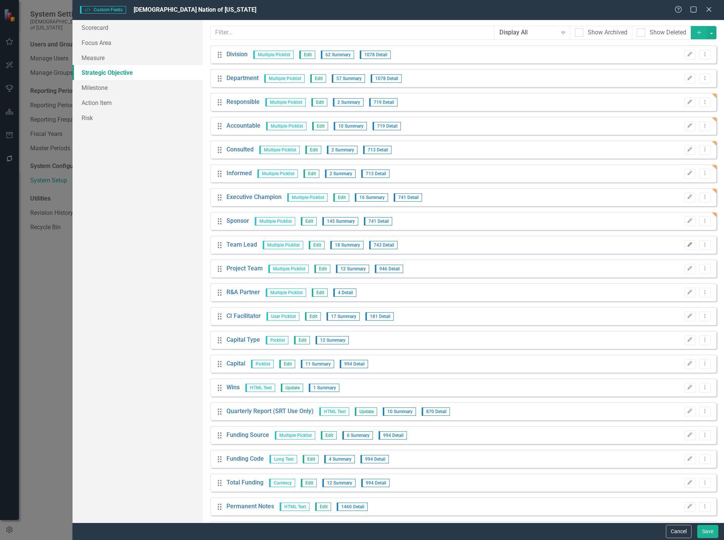
click at [687, 246] on icon "Edit" at bounding box center [690, 244] width 6 height 5
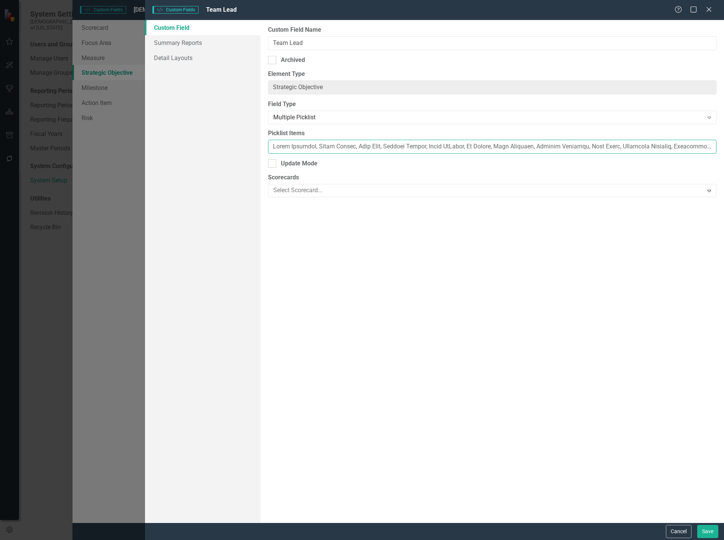
click at [274, 146] on input "Picklist Items" at bounding box center [492, 147] width 448 height 14
paste input "[PERSON_NAME], [PERSON_NAME], [PERSON_NAME], [PERSON_NAME], [PERSON_NAME], [PER…"
type input "[PERSON_NAME], [PERSON_NAME], [PERSON_NAME], [PERSON_NAME], [PERSON_NAME], [PER…"
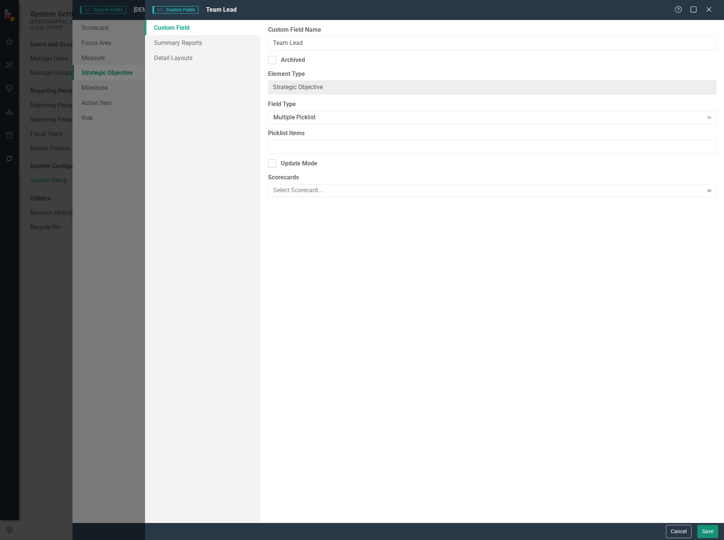
click at [712, 533] on button "Save" at bounding box center [707, 531] width 21 height 13
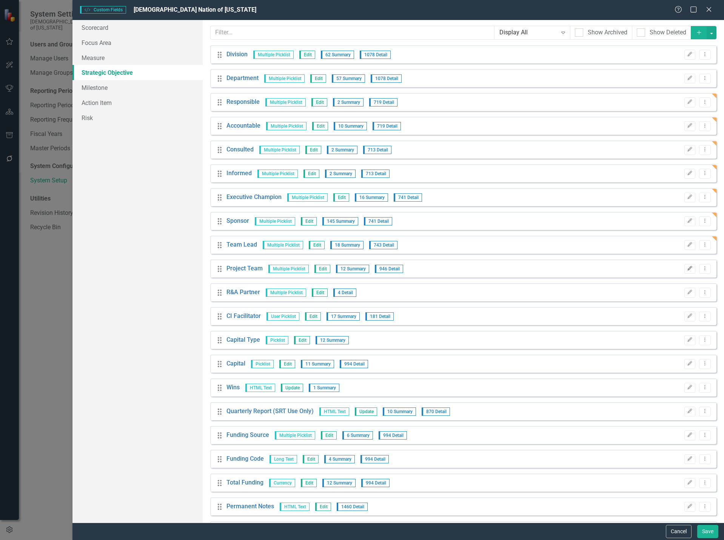
click at [687, 271] on icon "Edit" at bounding box center [690, 268] width 6 height 5
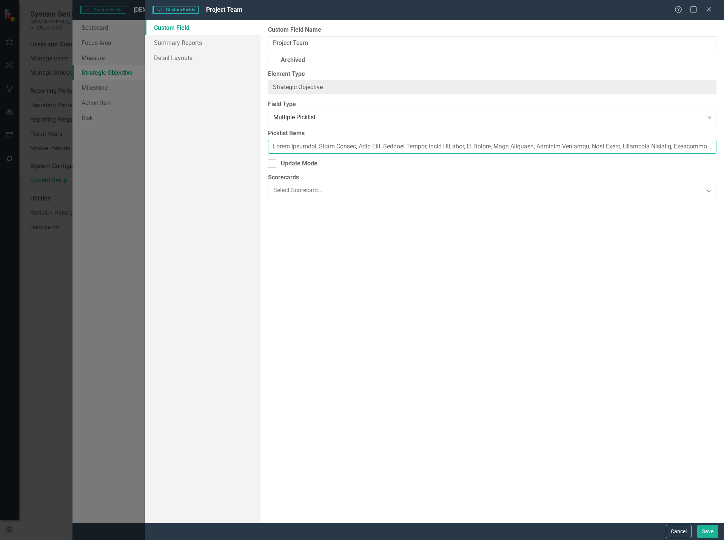
click at [271, 150] on input "Picklist Items" at bounding box center [492, 147] width 448 height 14
paste input "[PERSON_NAME], [PERSON_NAME], [PERSON_NAME], [PERSON_NAME], [PERSON_NAME], [PER…"
type input "[PERSON_NAME], [PERSON_NAME], [PERSON_NAME], [PERSON_NAME], [PERSON_NAME], [PER…"
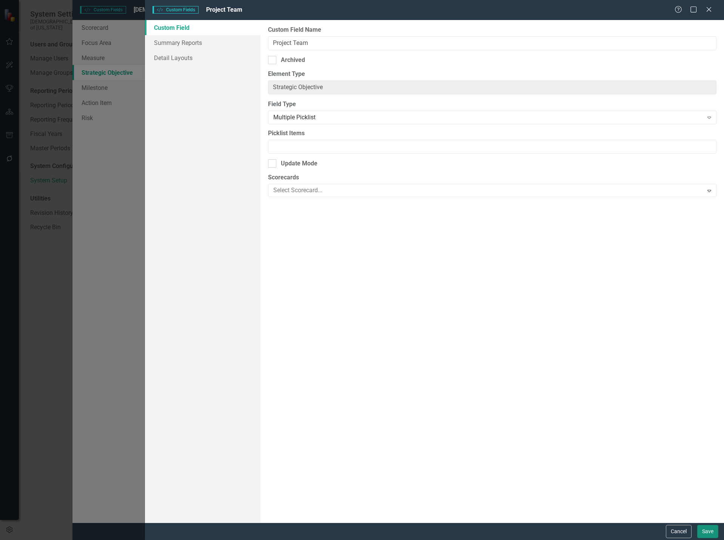
click at [713, 531] on button "Save" at bounding box center [707, 531] width 21 height 13
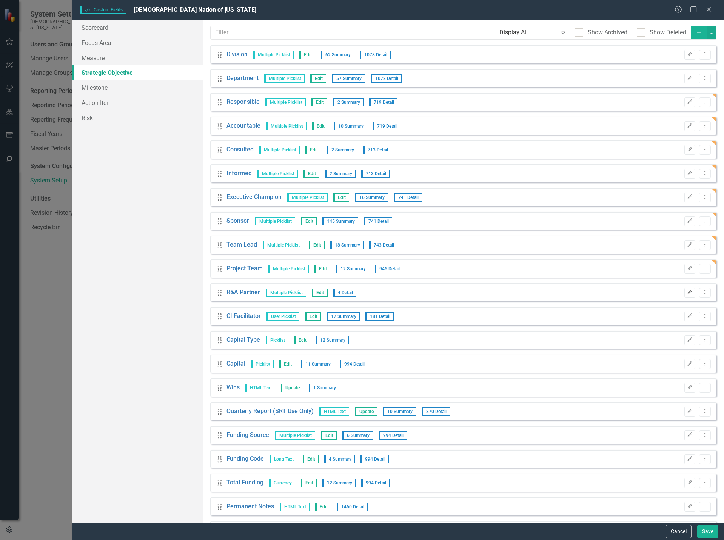
click at [687, 294] on icon "Edit" at bounding box center [690, 292] width 6 height 5
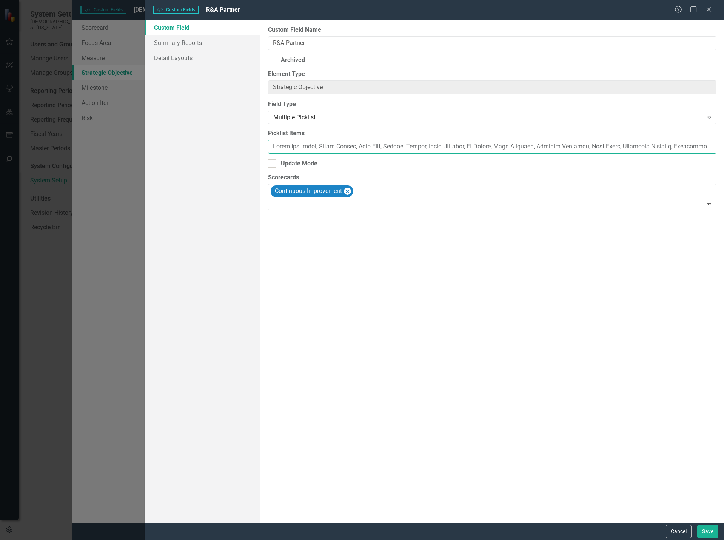
click at [274, 149] on input "Picklist Items" at bounding box center [492, 147] width 448 height 14
paste input ", [PERSON_NAME] [PERSON_NAME], [PERSON_NAME] [PERSON_NAME], [PERSON_NAME], [PER…"
type input "[PERSON_NAME], [PERSON_NAME], [PERSON_NAME], [PERSON_NAME], [PERSON_NAME], [PER…"
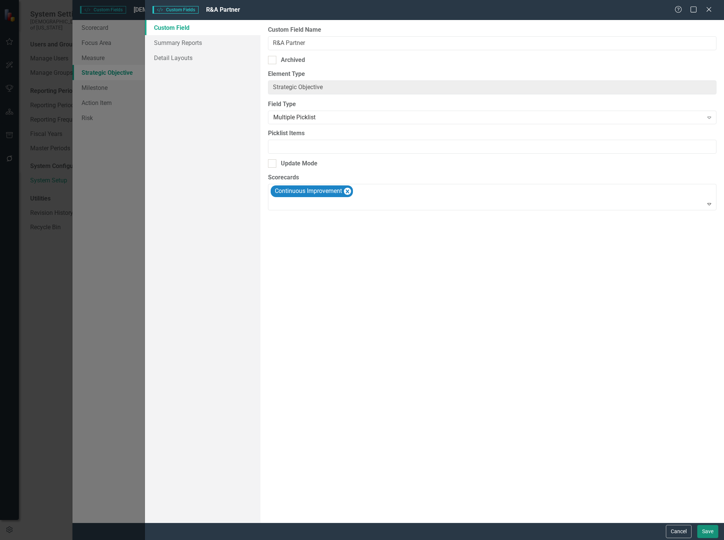
click at [706, 533] on button "Save" at bounding box center [707, 531] width 21 height 13
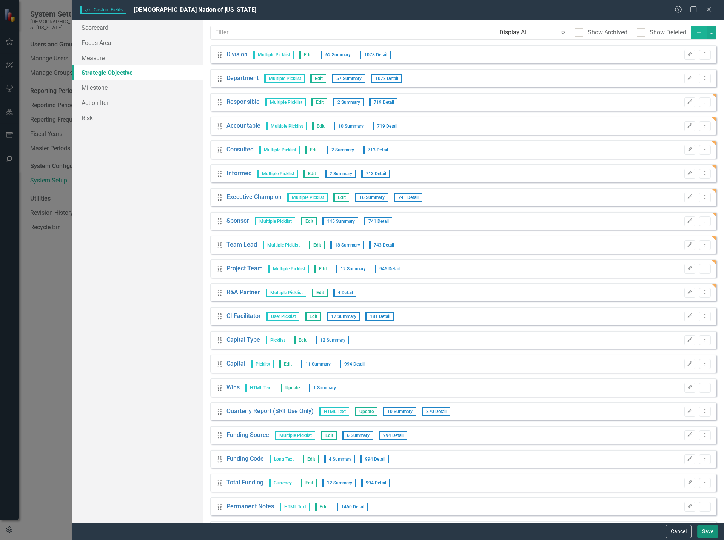
click at [709, 531] on button "Save" at bounding box center [707, 531] width 21 height 13
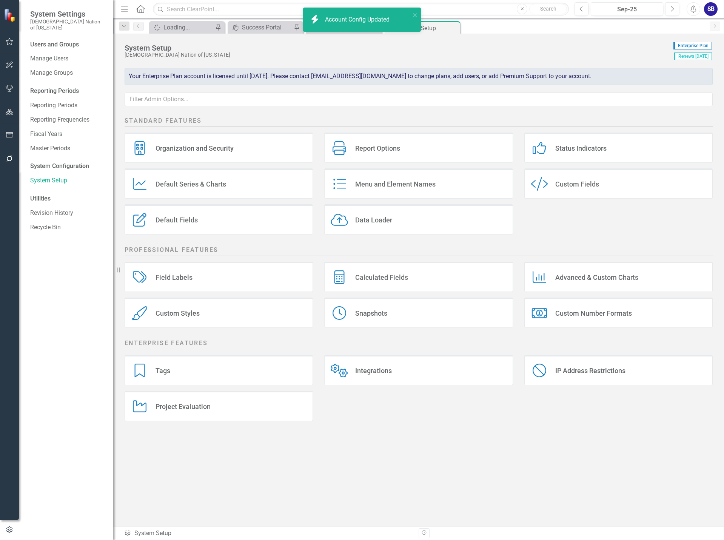
click at [303, 31] on div "notification timer" at bounding box center [303, 31] width 0 height 2
click at [341, 29] on div "Office of Strategy Continuous Improvement Initiatives" at bounding box center [345, 27] width 50 height 9
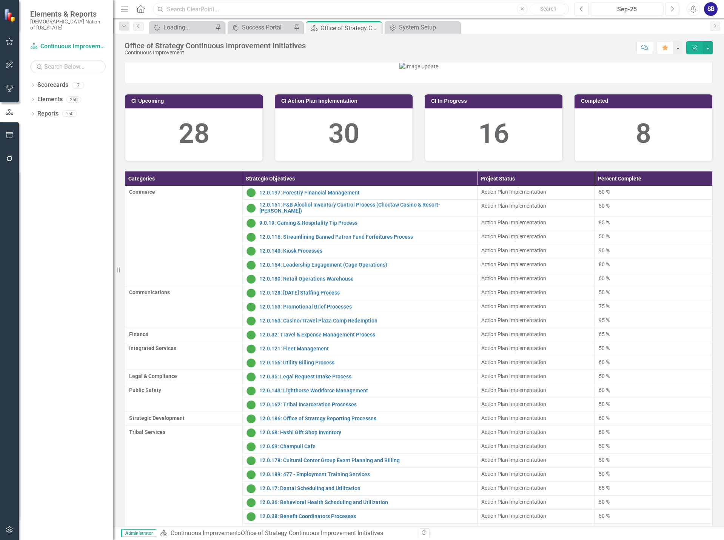
click at [225, 5] on input "text" at bounding box center [361, 9] width 416 height 13
type input "12.0.71"
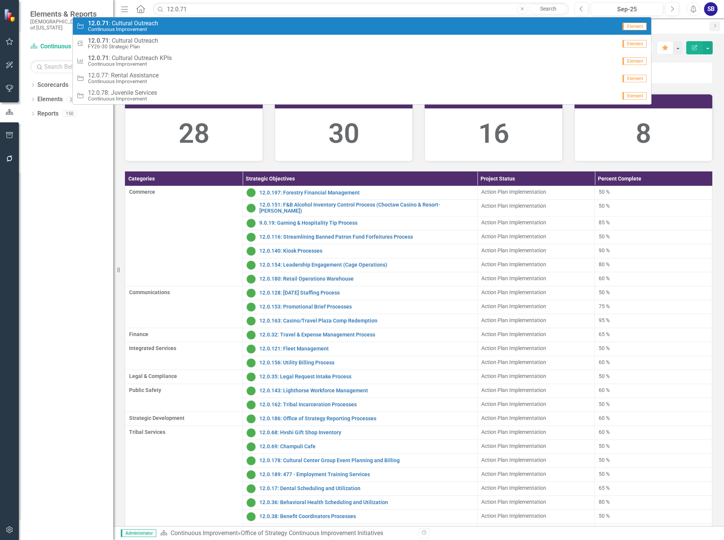
click at [167, 30] on div "Strategic Objective 12.0.71 : Cultural Outreach Continuous Improvement" at bounding box center [347, 26] width 540 height 12
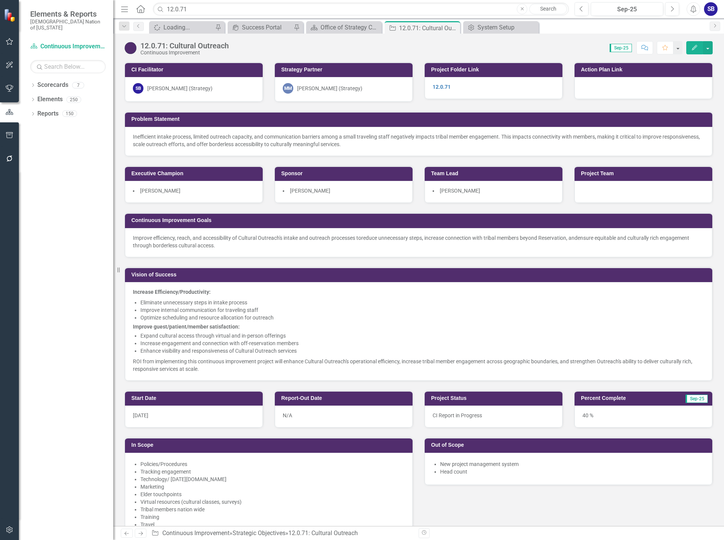
click at [638, 185] on div at bounding box center [643, 192] width 138 height 22
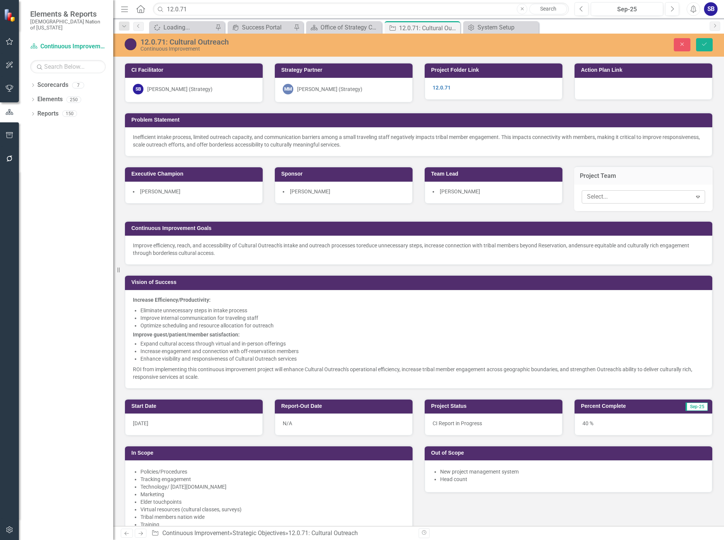
click at [631, 195] on div at bounding box center [638, 197] width 108 height 10
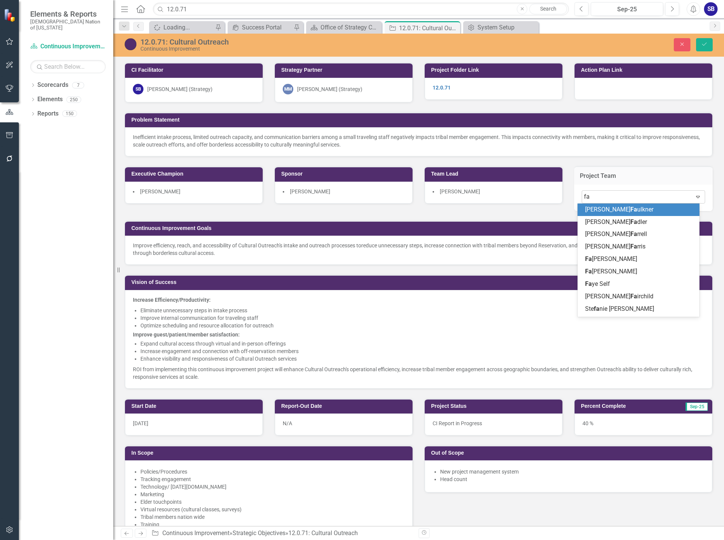
type input "[PERSON_NAME]"
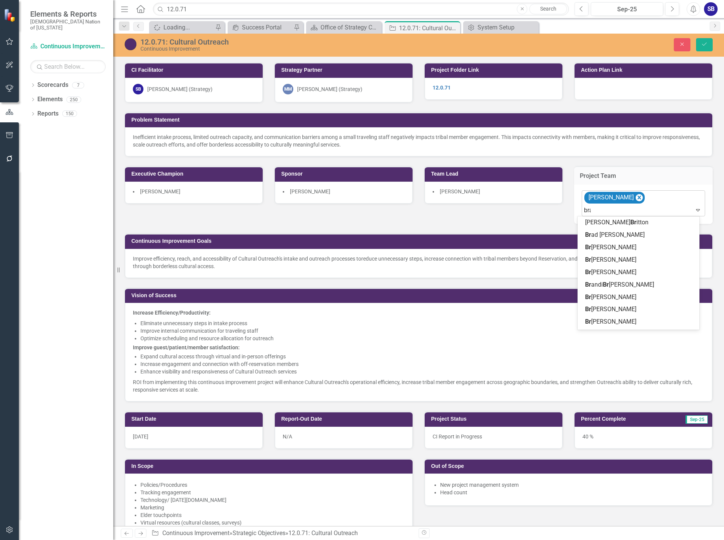
type input "[PERSON_NAME]"
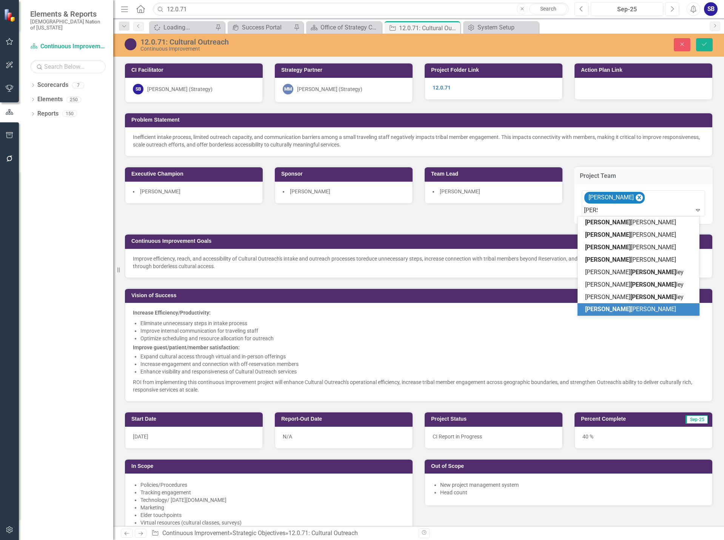
click at [598, 308] on span "[PERSON_NAME] [PERSON_NAME]" at bounding box center [630, 308] width 91 height 7
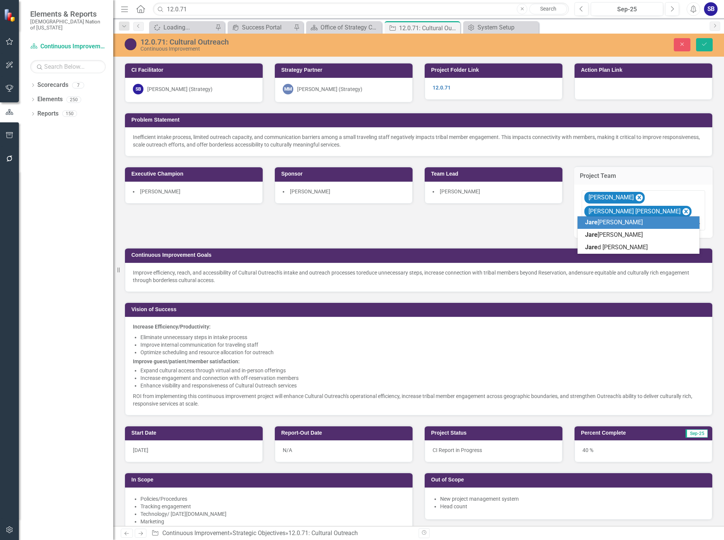
type input "[PERSON_NAME]"
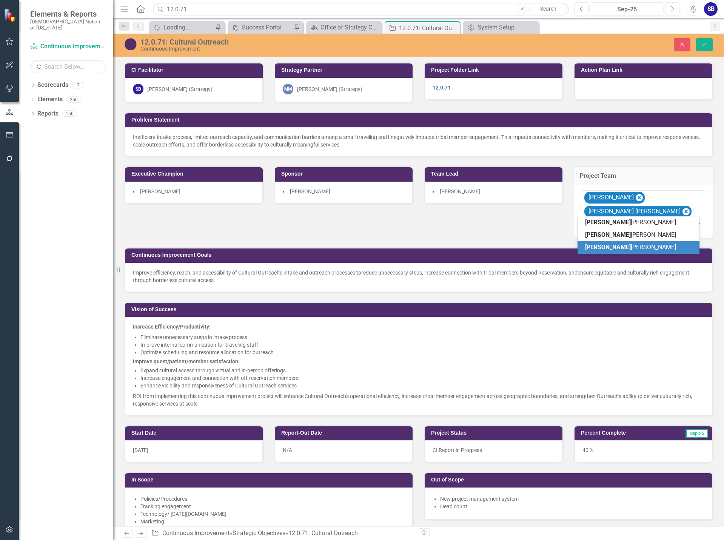
click at [592, 247] on span "[PERSON_NAME]" at bounding box center [608, 246] width 46 height 7
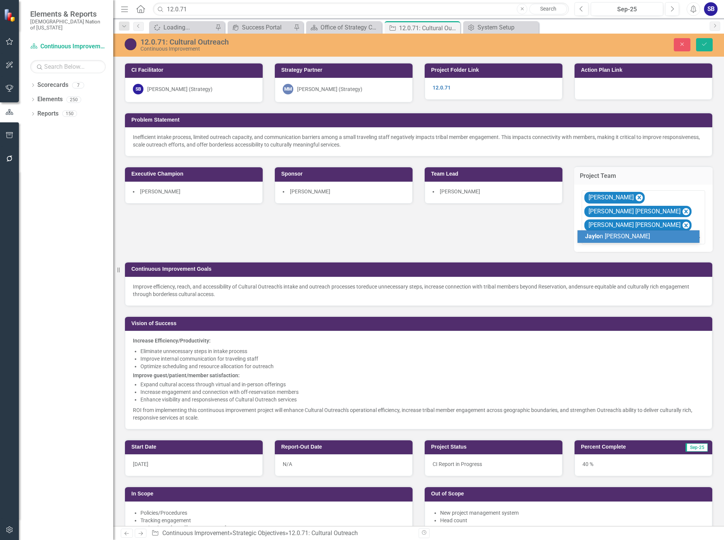
type input "jaylon"
click at [590, 236] on span "Jaylon" at bounding box center [594, 235] width 18 height 7
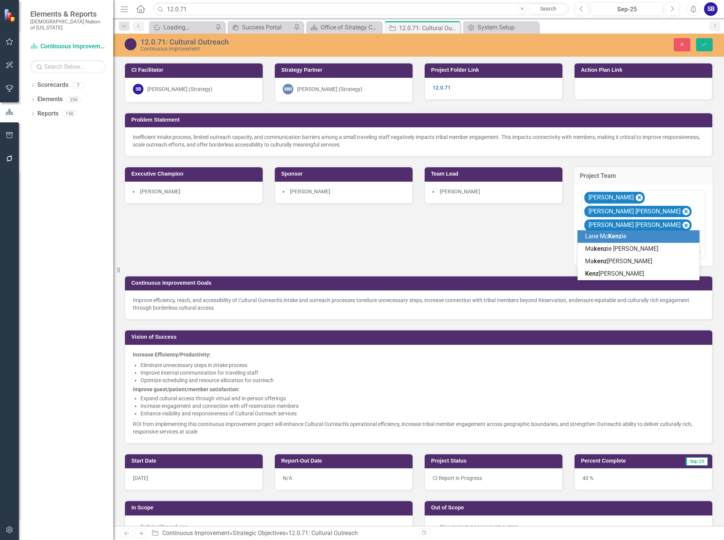
type input "kenzie"
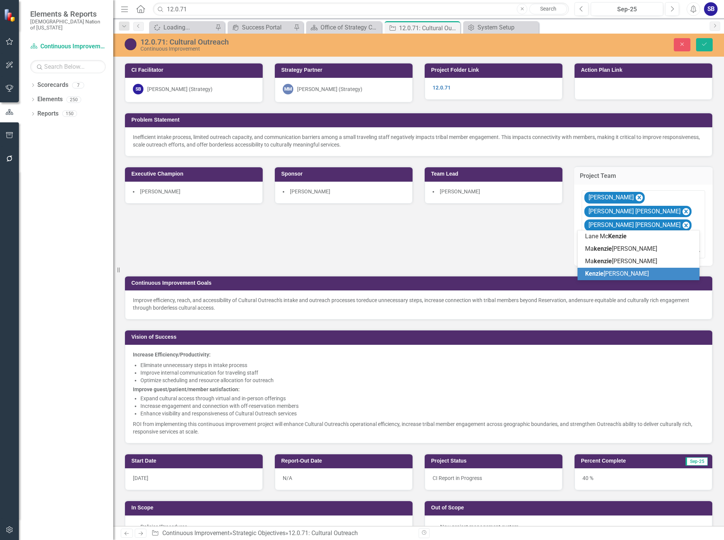
click at [608, 271] on span "[PERSON_NAME]" at bounding box center [617, 273] width 64 height 7
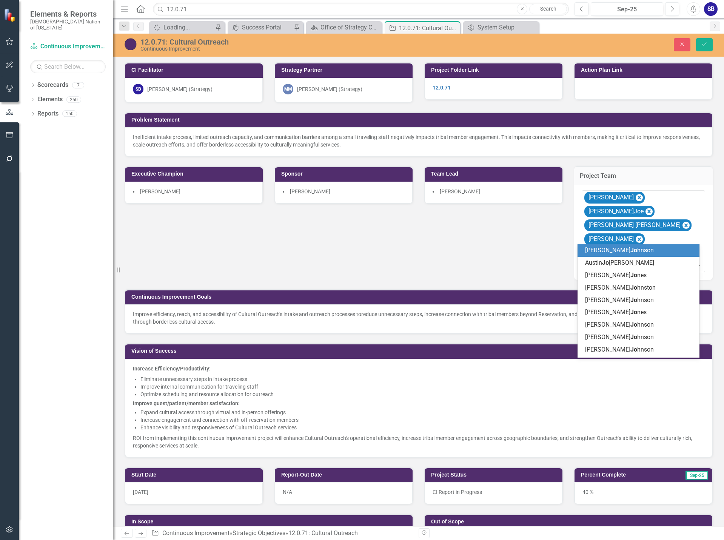
type input "[PERSON_NAME]"
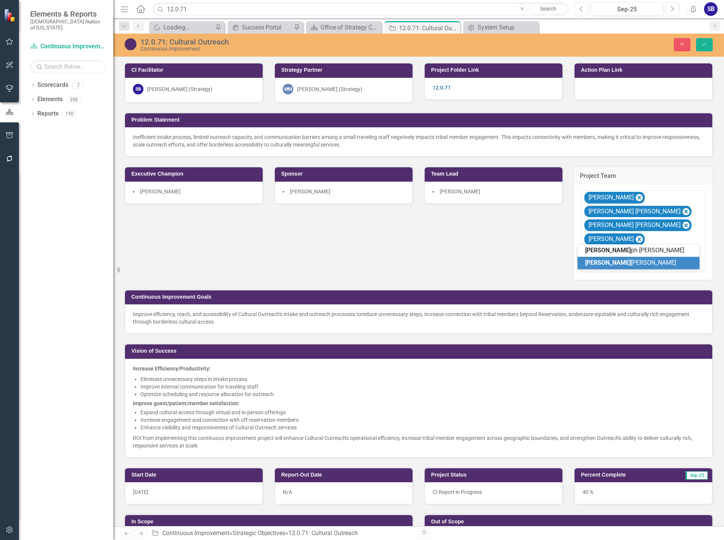
click at [623, 266] on span "[PERSON_NAME]" at bounding box center [630, 262] width 91 height 7
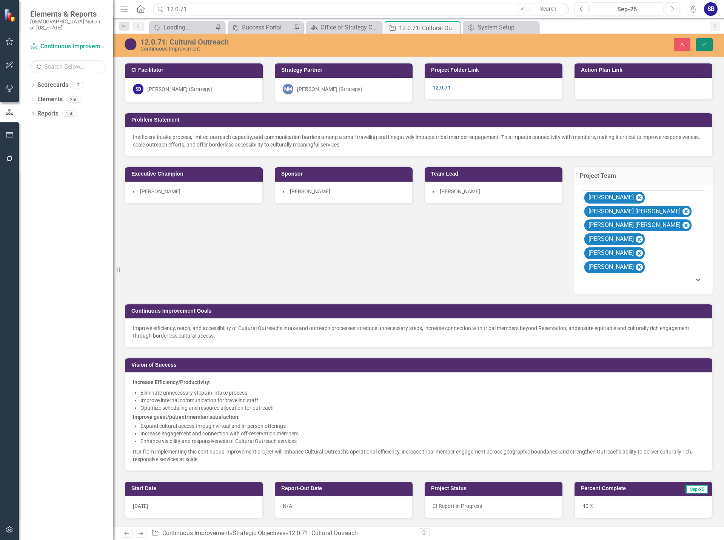
click at [705, 48] on button "Save" at bounding box center [704, 44] width 17 height 13
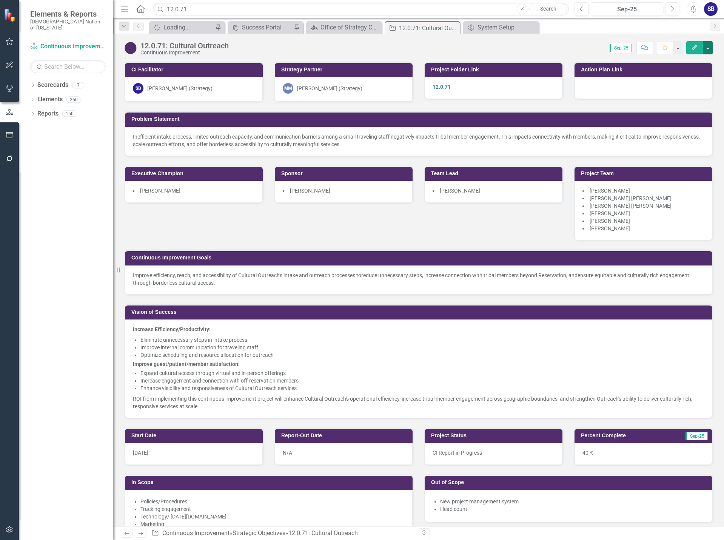
click at [704, 51] on button "button" at bounding box center [708, 47] width 10 height 13
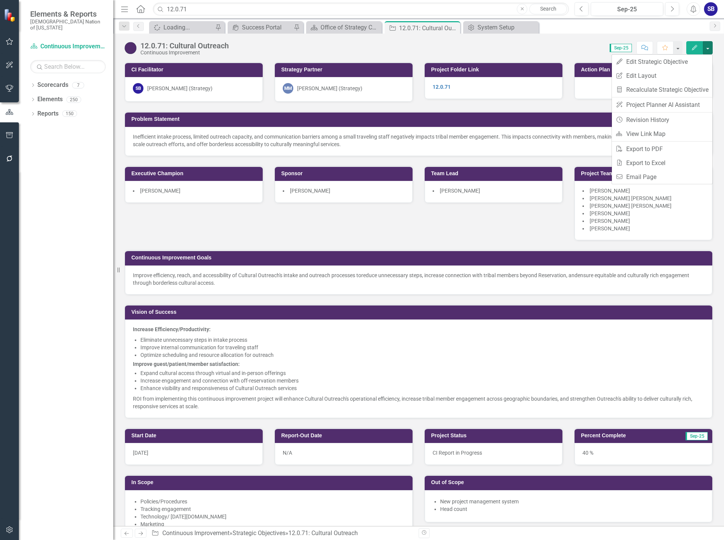
click at [508, 256] on h3 "Continuous Improvement Goals" at bounding box center [419, 258] width 577 height 6
